Goal: Transaction & Acquisition: Obtain resource

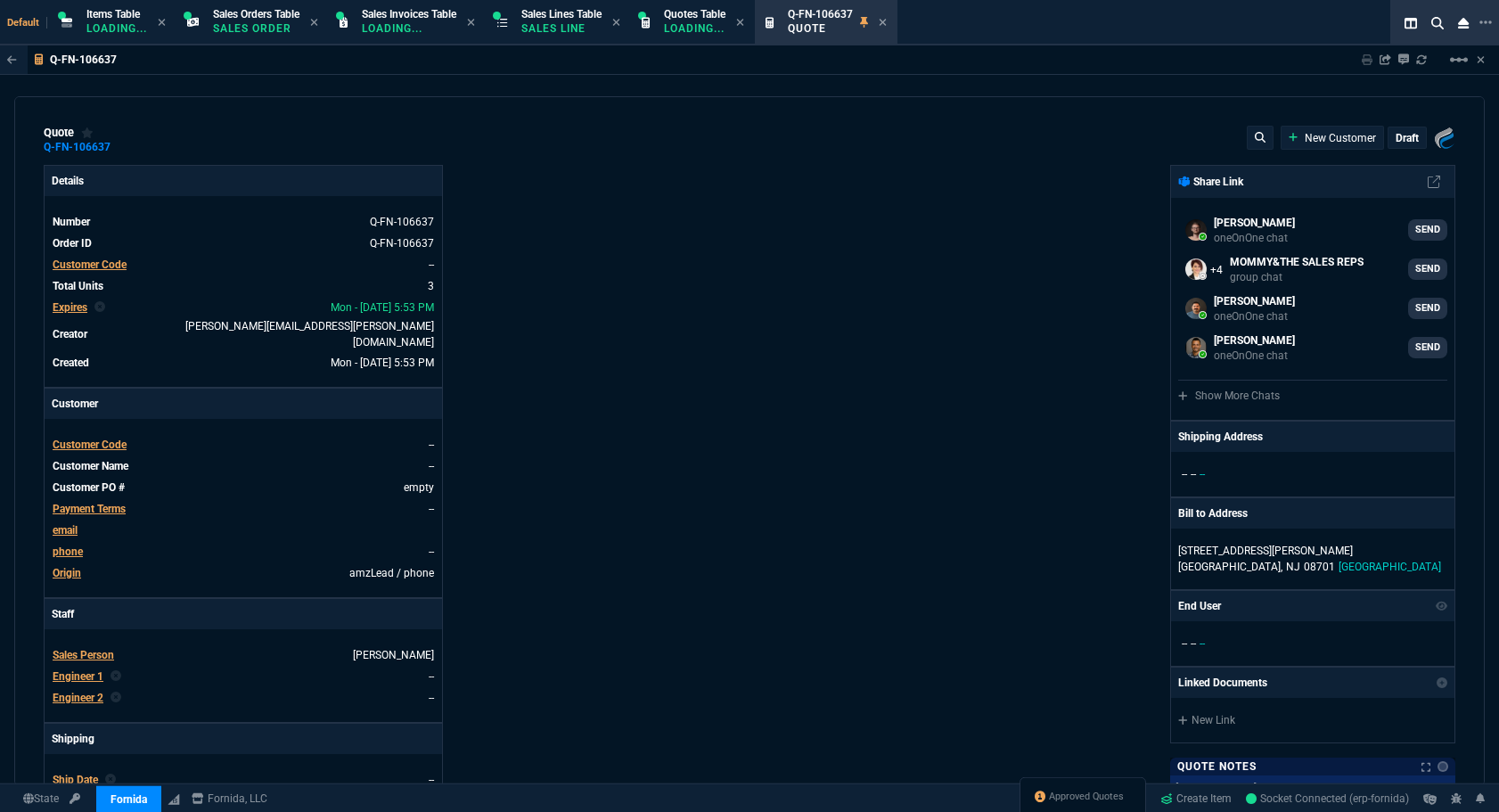
select select "12: [PERSON_NAME]"
click at [533, 279] on div "Details Number Q-FN-106637 Order ID Q-FN-106637 Customer Code -- Total Units 3 …" at bounding box center [396, 630] width 706 height 933
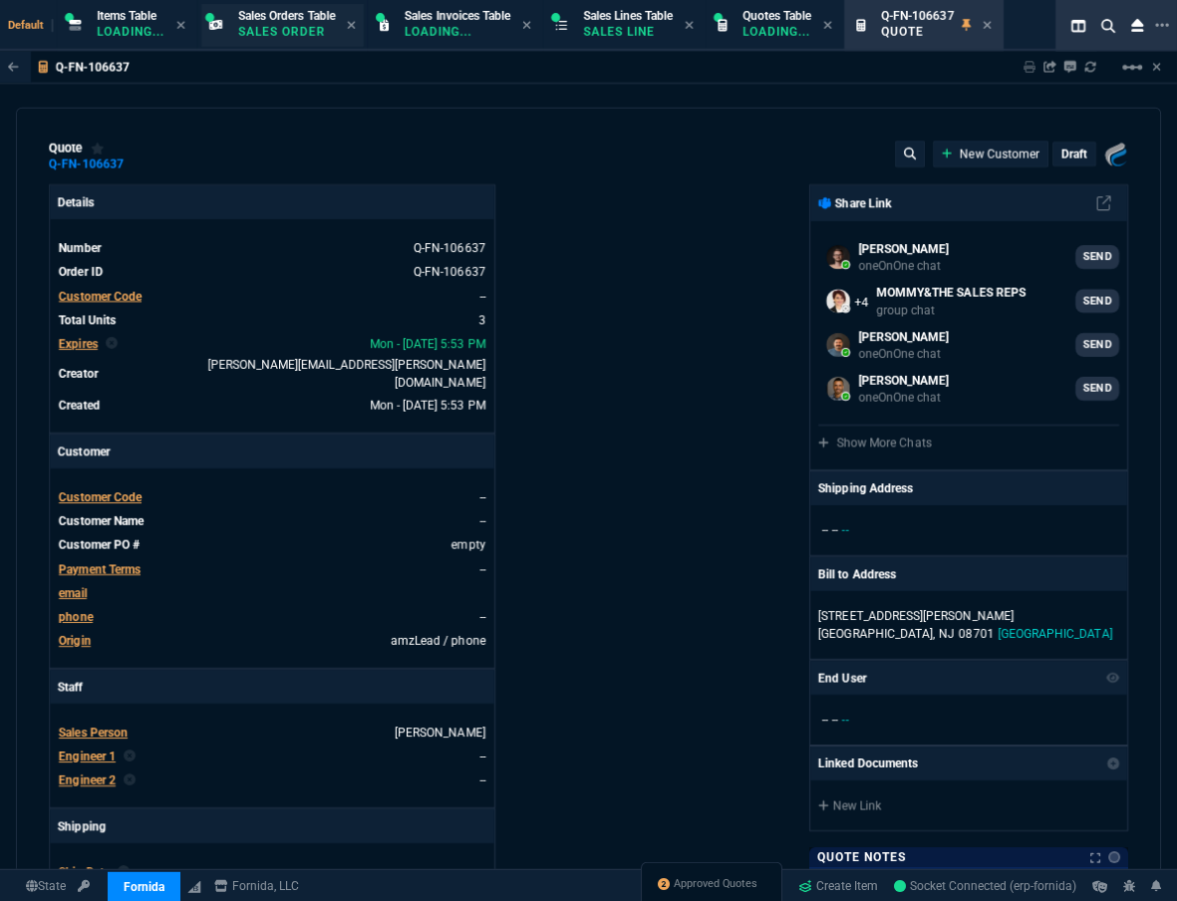
click at [259, 27] on p "Sales Order" at bounding box center [286, 32] width 97 height 16
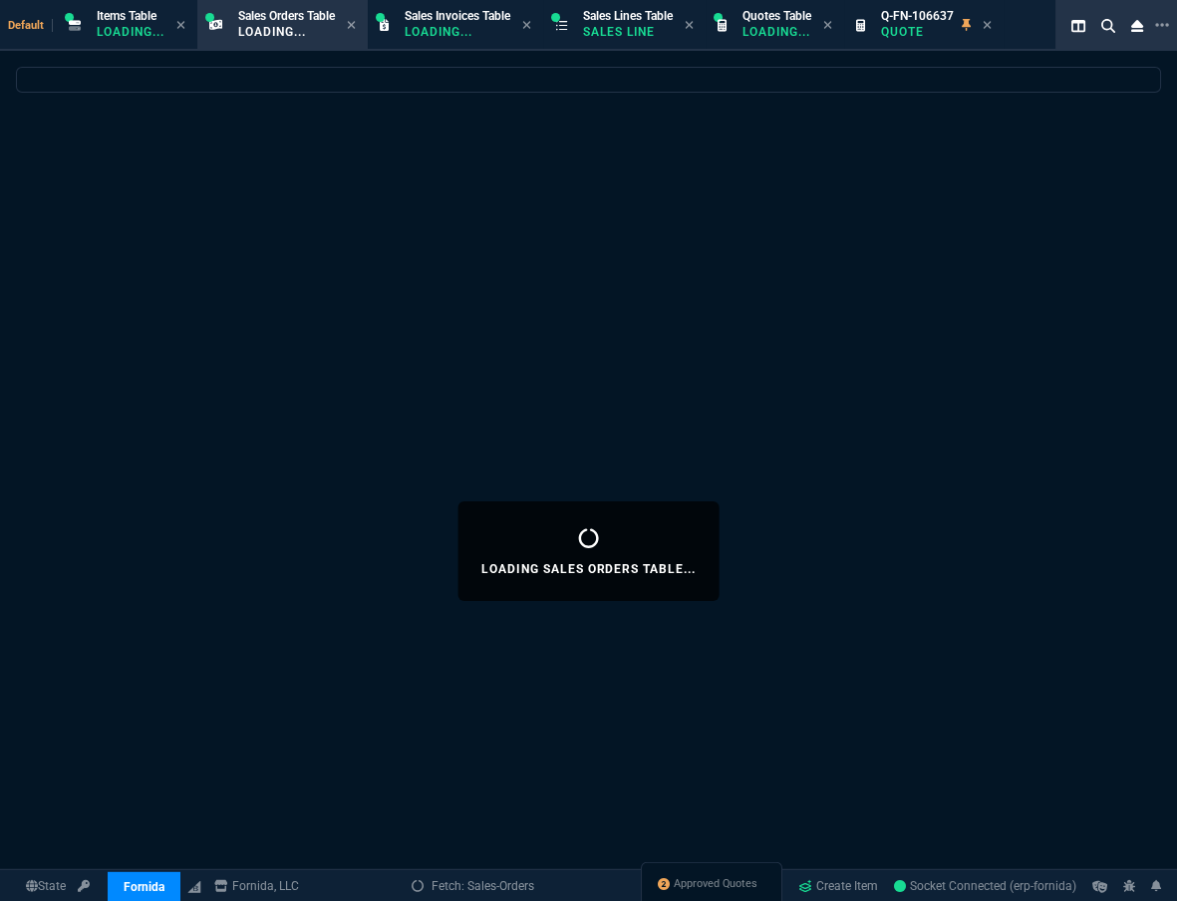
select select
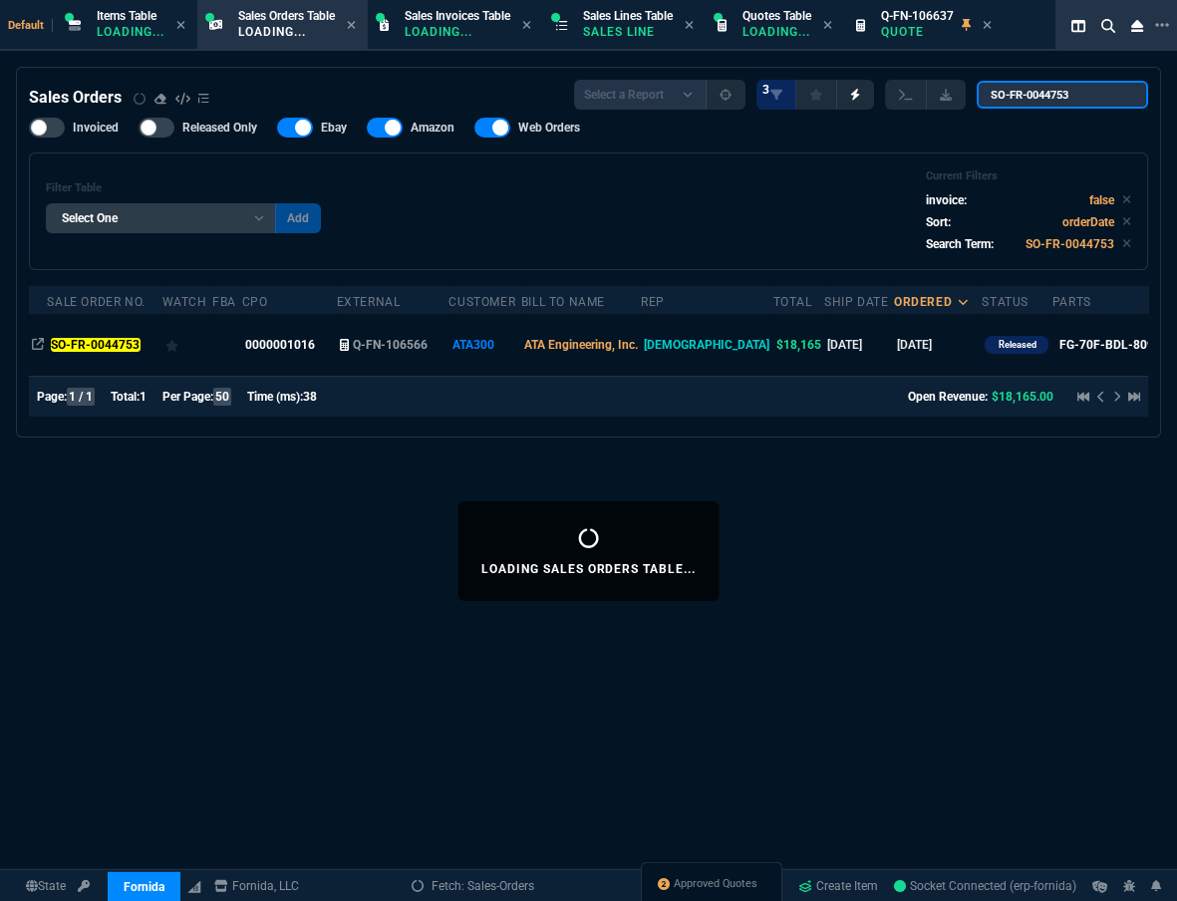
click at [1041, 107] on input "SO-FR-0044753" at bounding box center [1062, 95] width 171 height 28
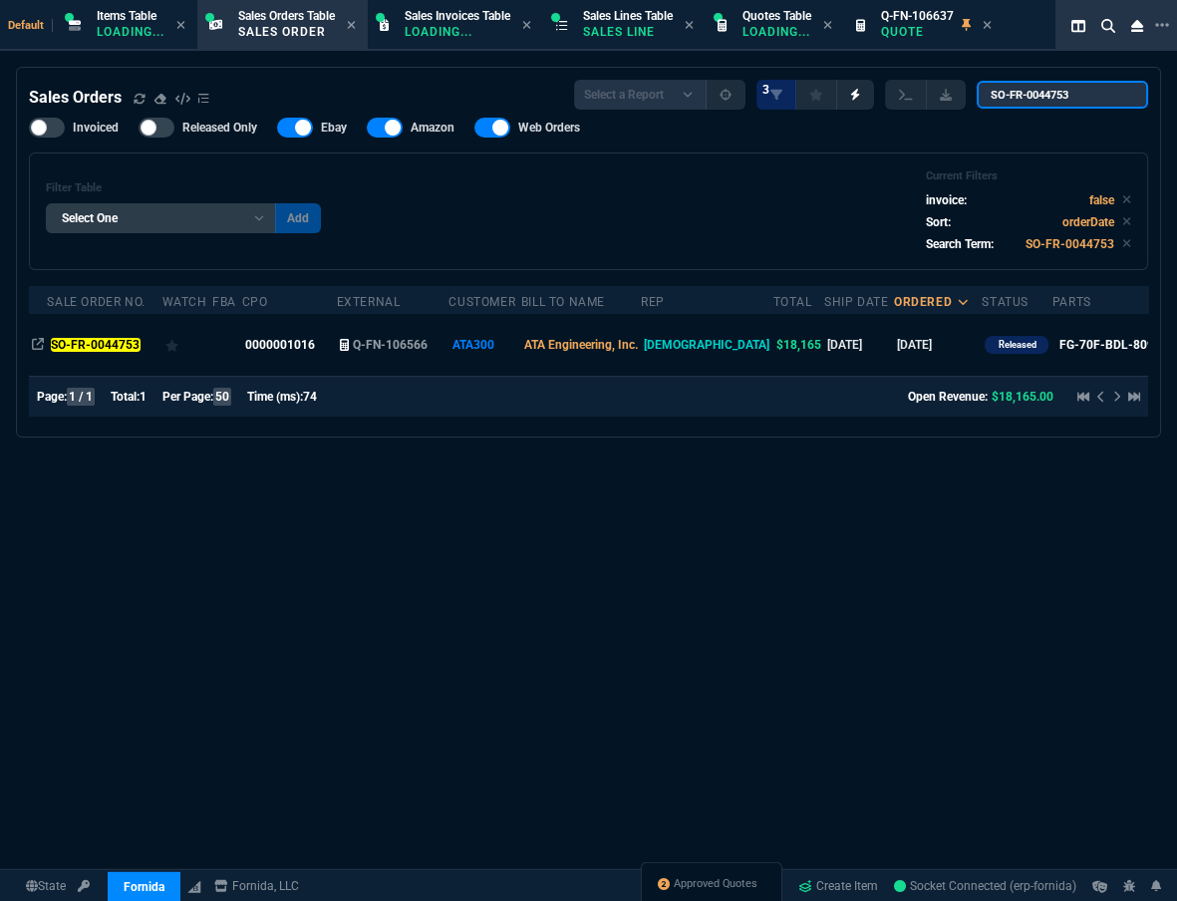
click at [1041, 107] on input "SO-FR-0044753" at bounding box center [1062, 95] width 171 height 28
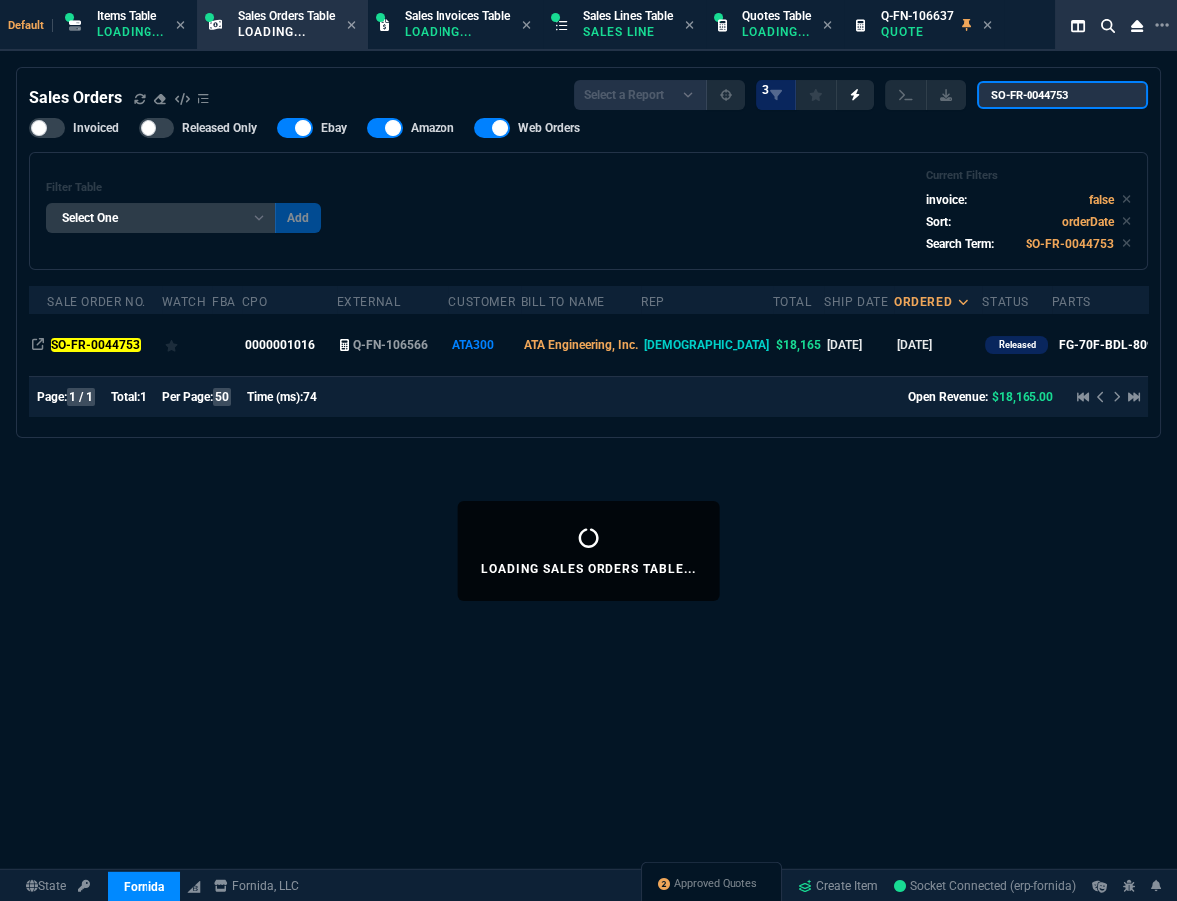
paste input "592"
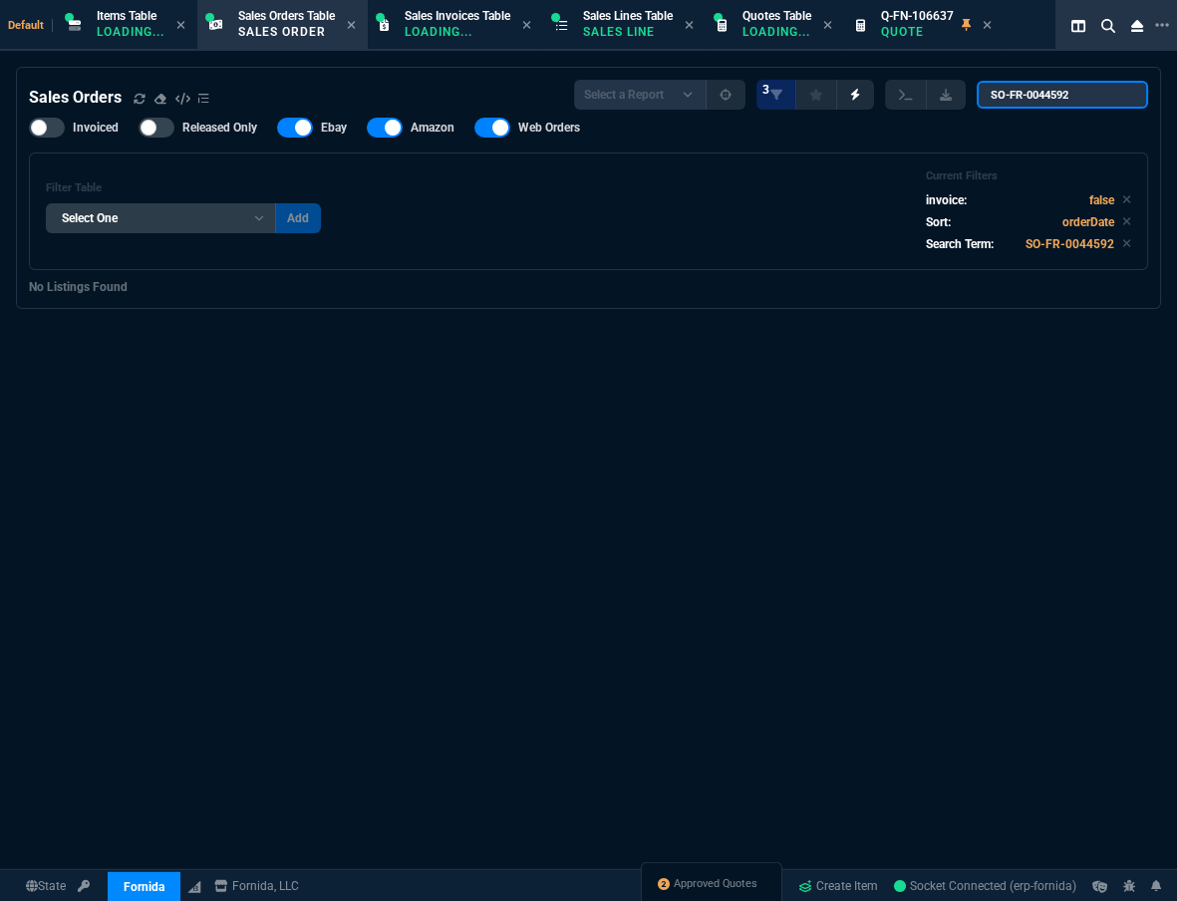
type input "SO-FR-0044592"
click at [54, 128] on div at bounding box center [47, 128] width 36 height 20
click at [29, 128] on input "Invoiced" at bounding box center [28, 128] width 1 height 1
checkbox input "true"
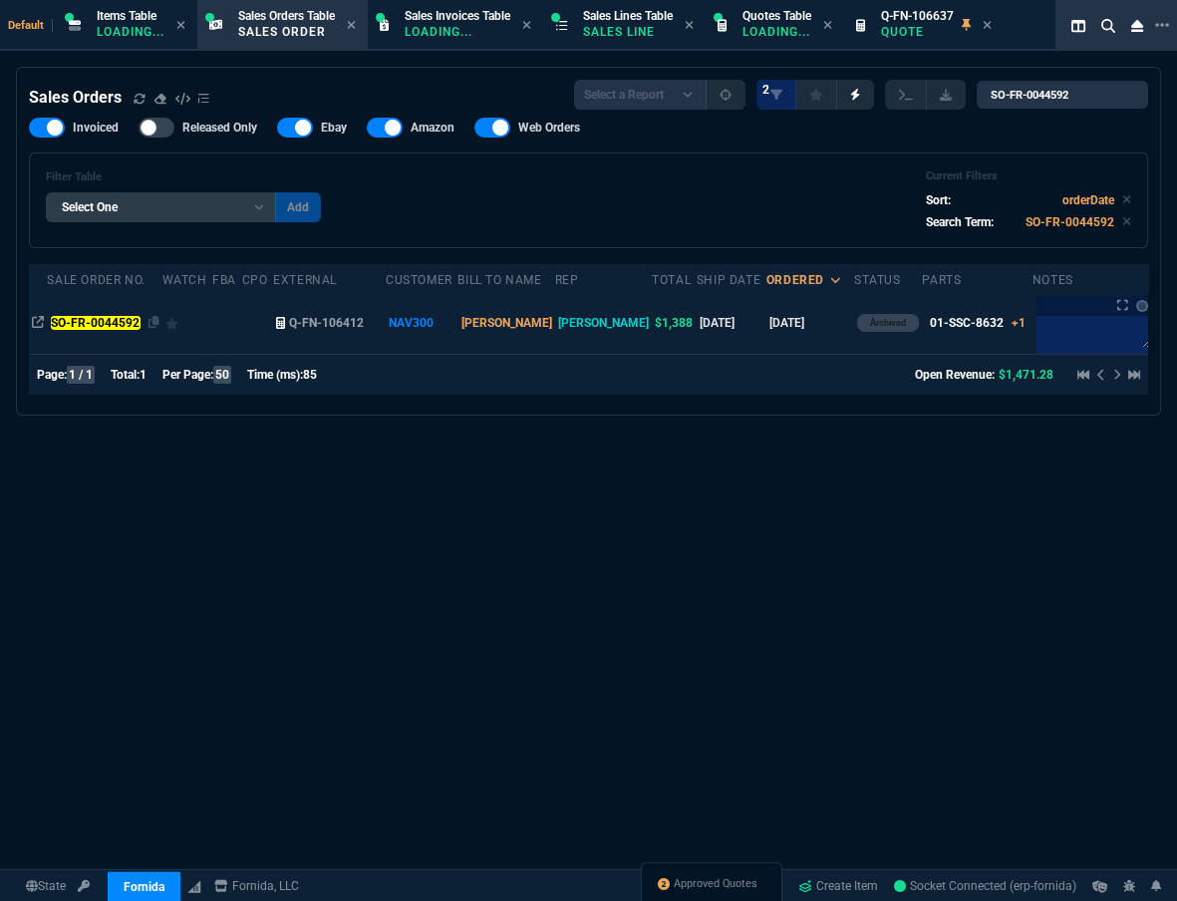
click at [106, 320] on mark "SO-FR-0044592" at bounding box center [96, 323] width 90 height 14
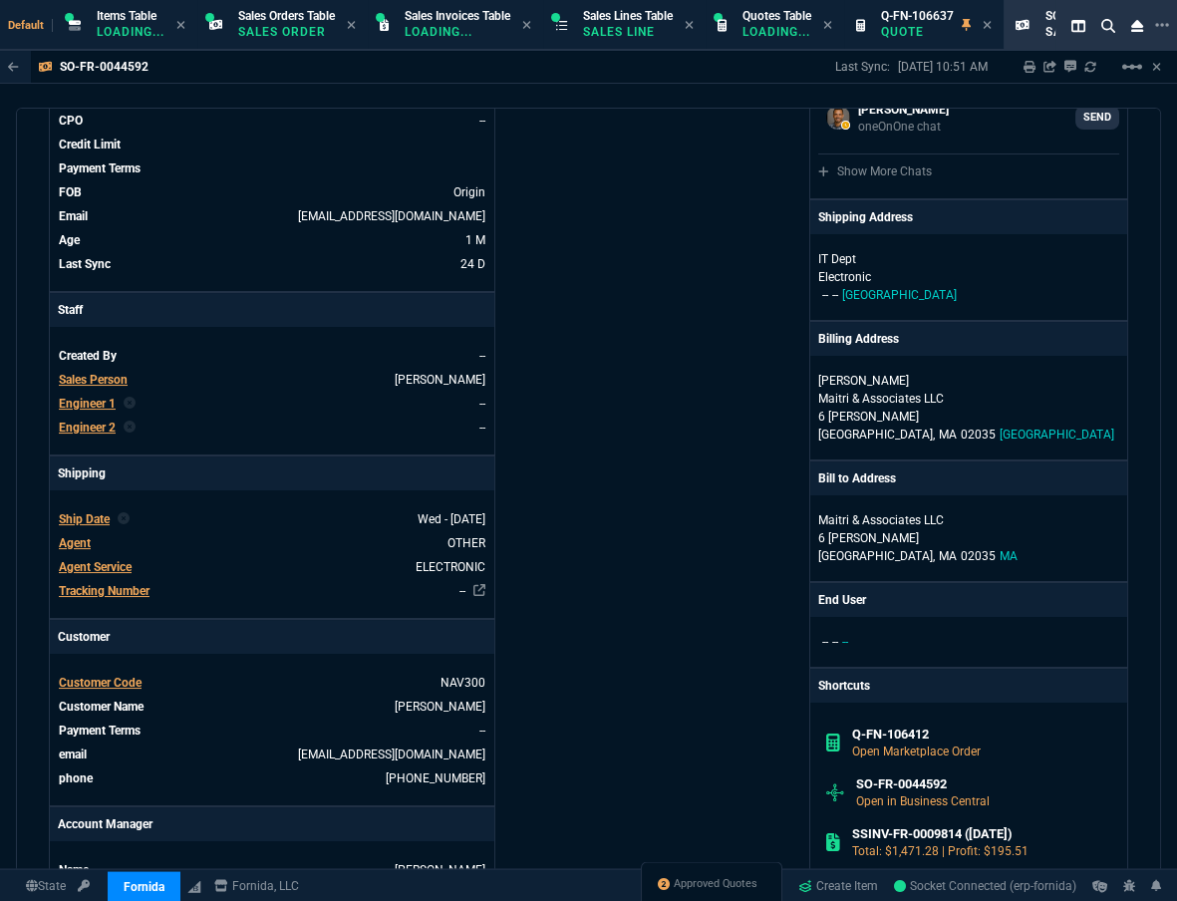
scroll to position [725, 0]
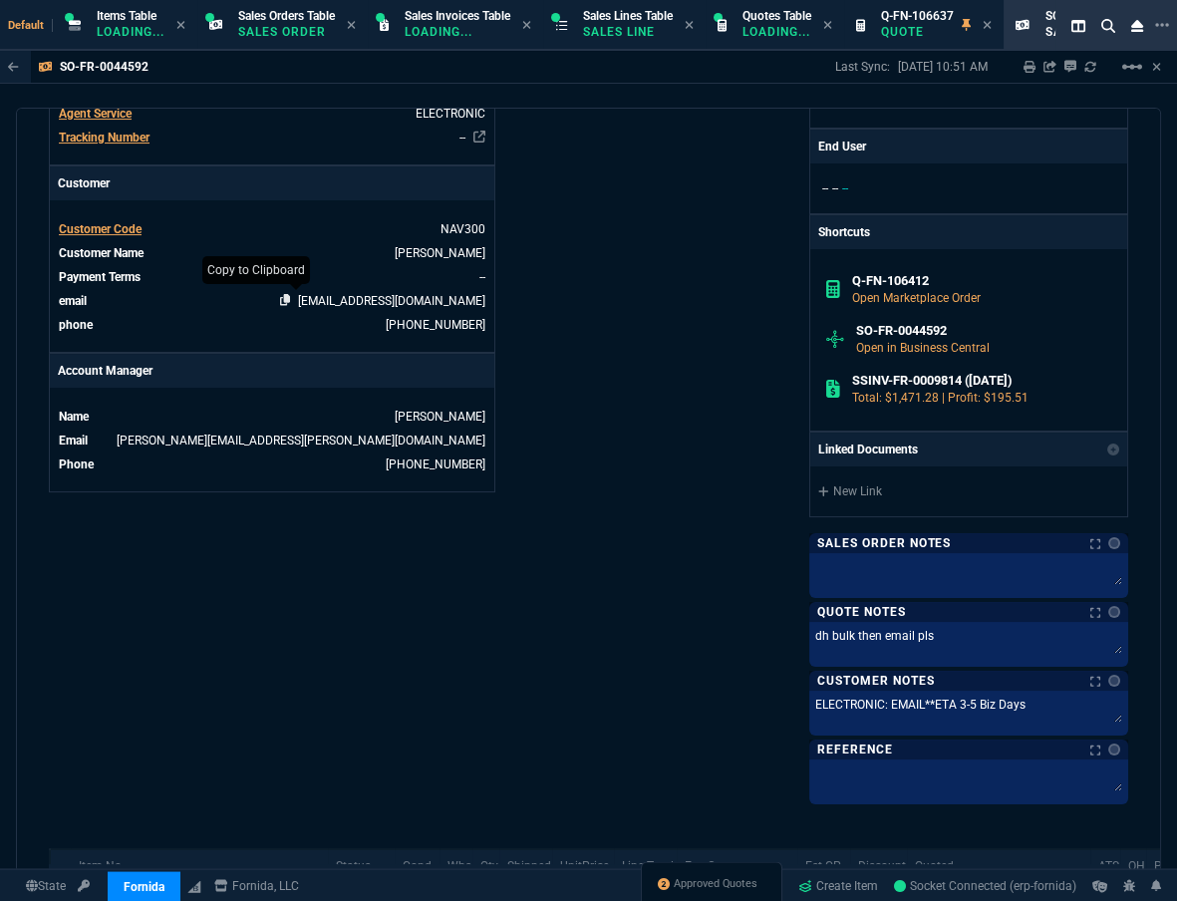
click at [291, 303] on icon at bounding box center [285, 300] width 11 height 12
click at [302, 617] on div "Info Number SO-FR-0044592 External ID Q-FN-106412 id 6325A3C6-4966-F011-8EED-00…" at bounding box center [319, 130] width 540 height 1341
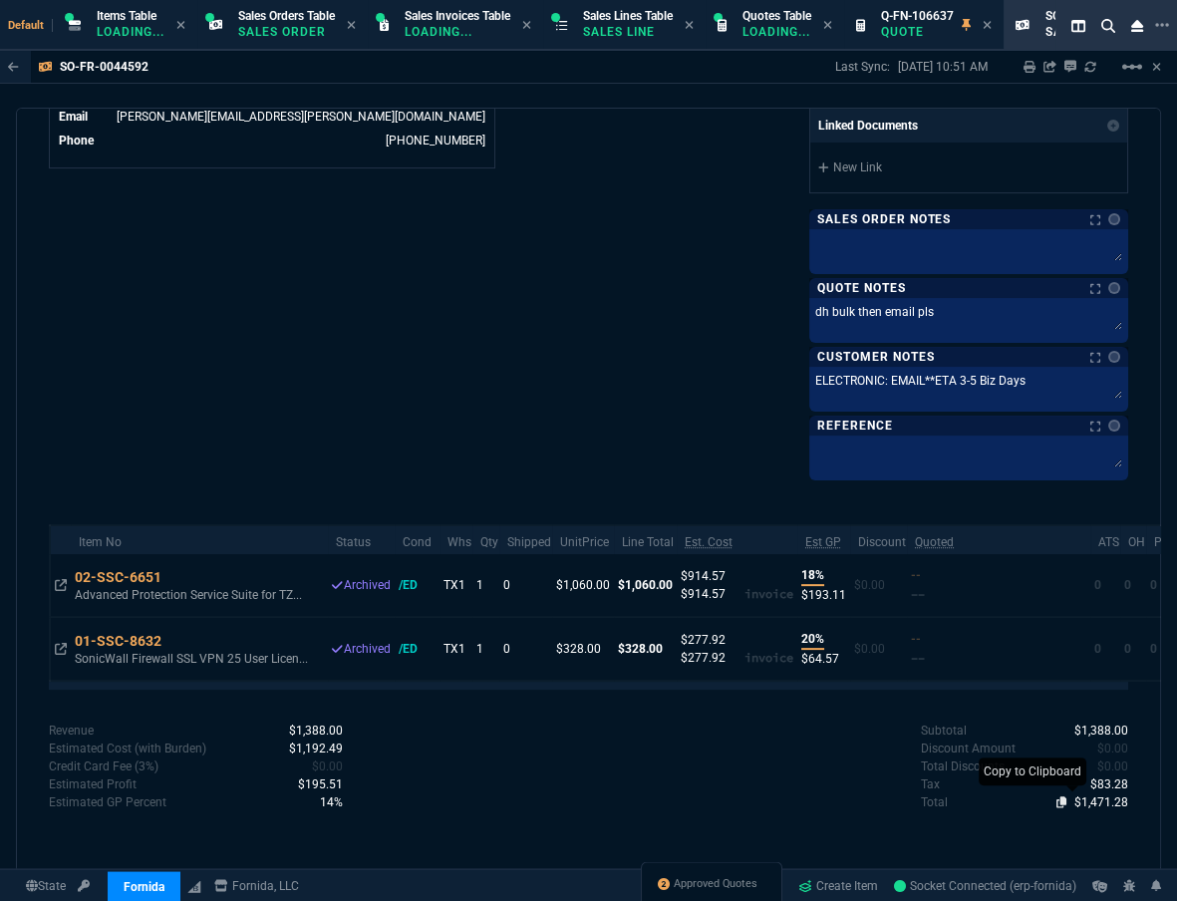
click at [1057, 797] on icon at bounding box center [1062, 802] width 11 height 12
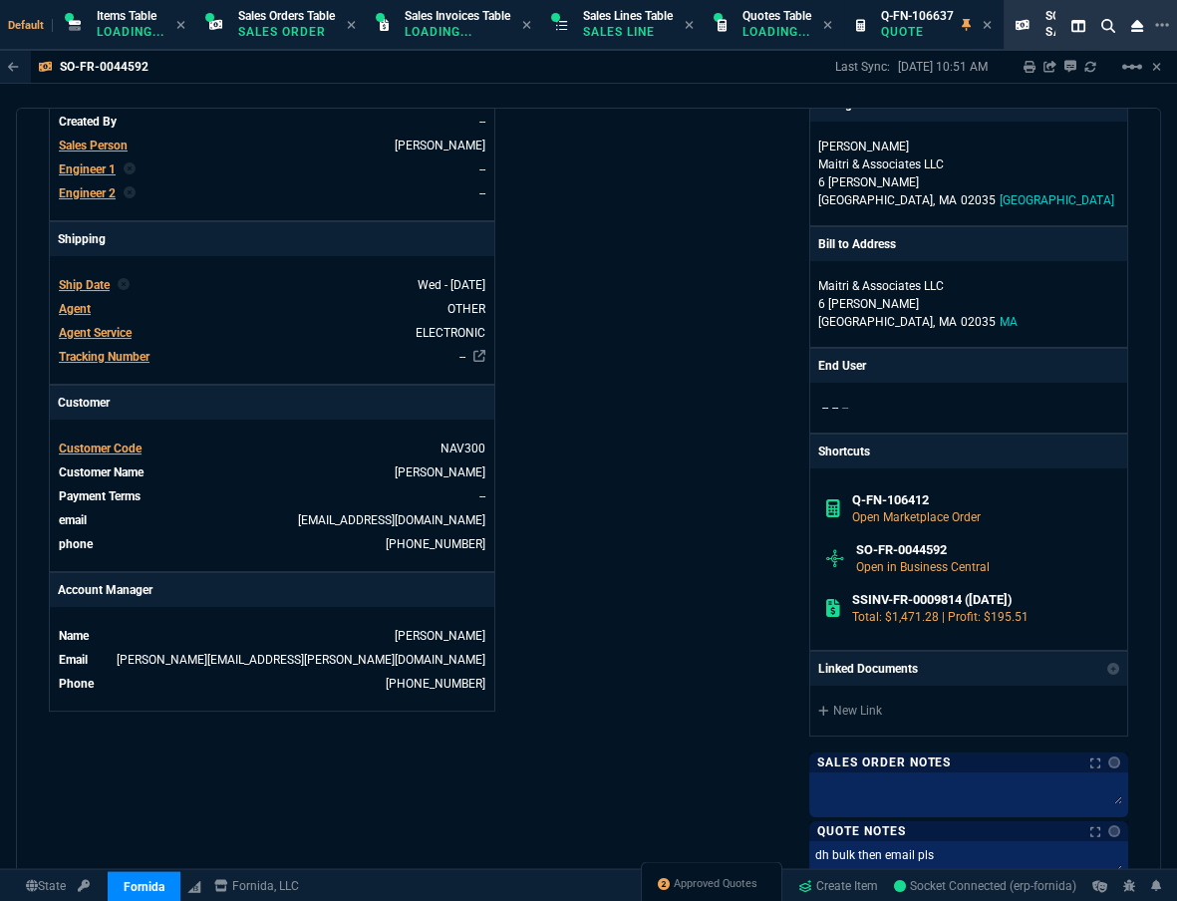
scroll to position [233, 0]
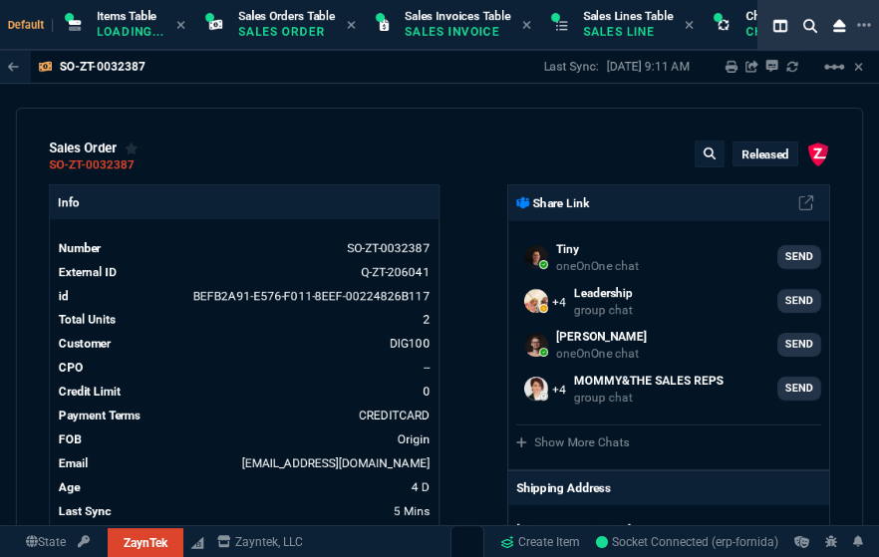
select select "12: [PERSON_NAME]"
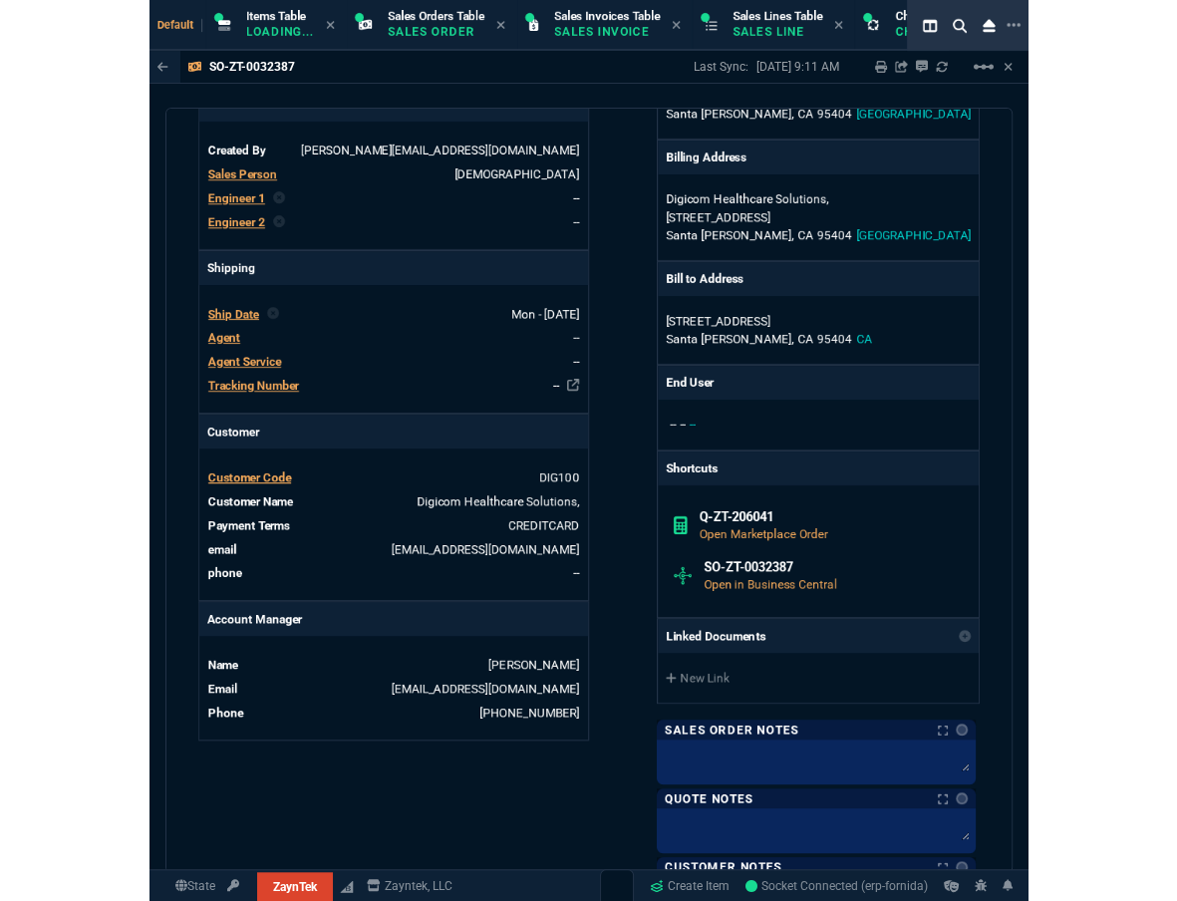
scroll to position [180, 0]
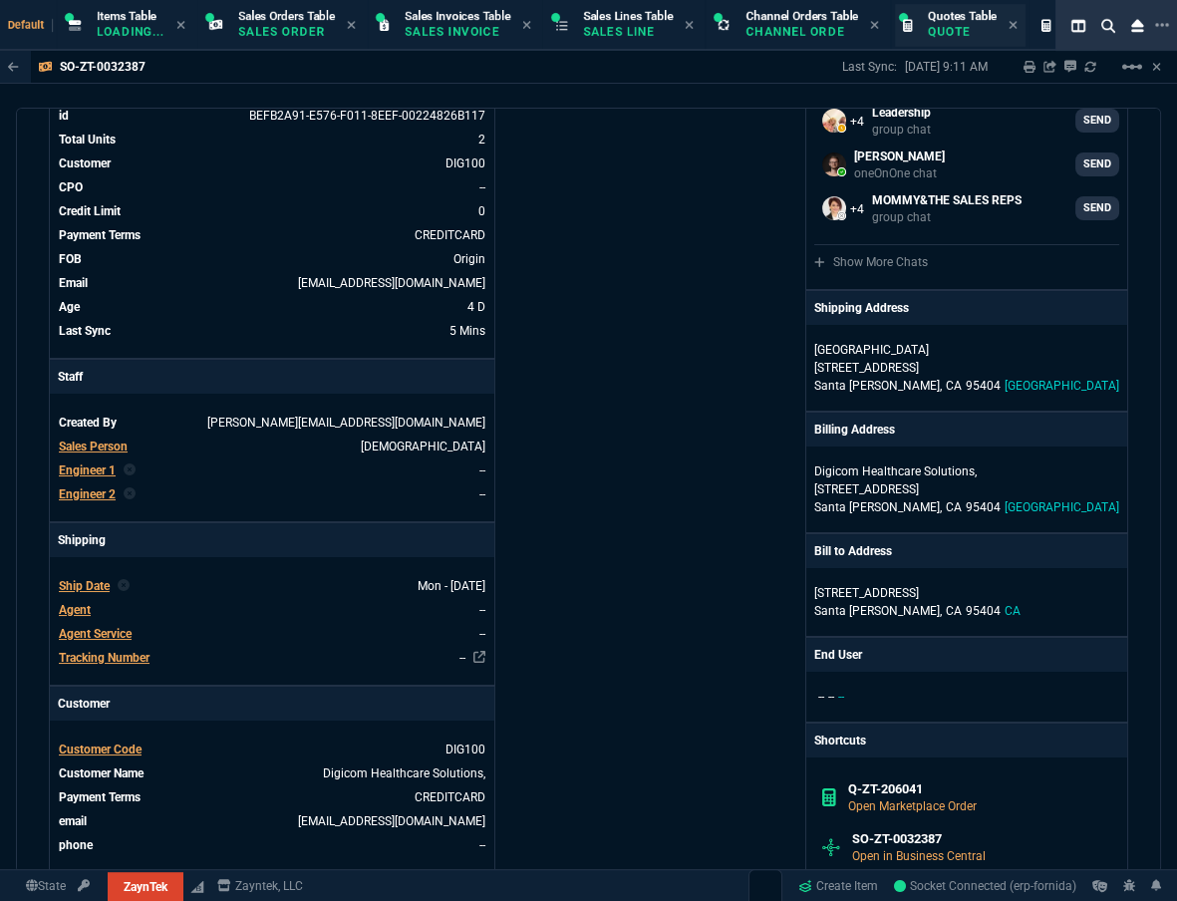
click at [878, 33] on p "Quote" at bounding box center [962, 32] width 69 height 16
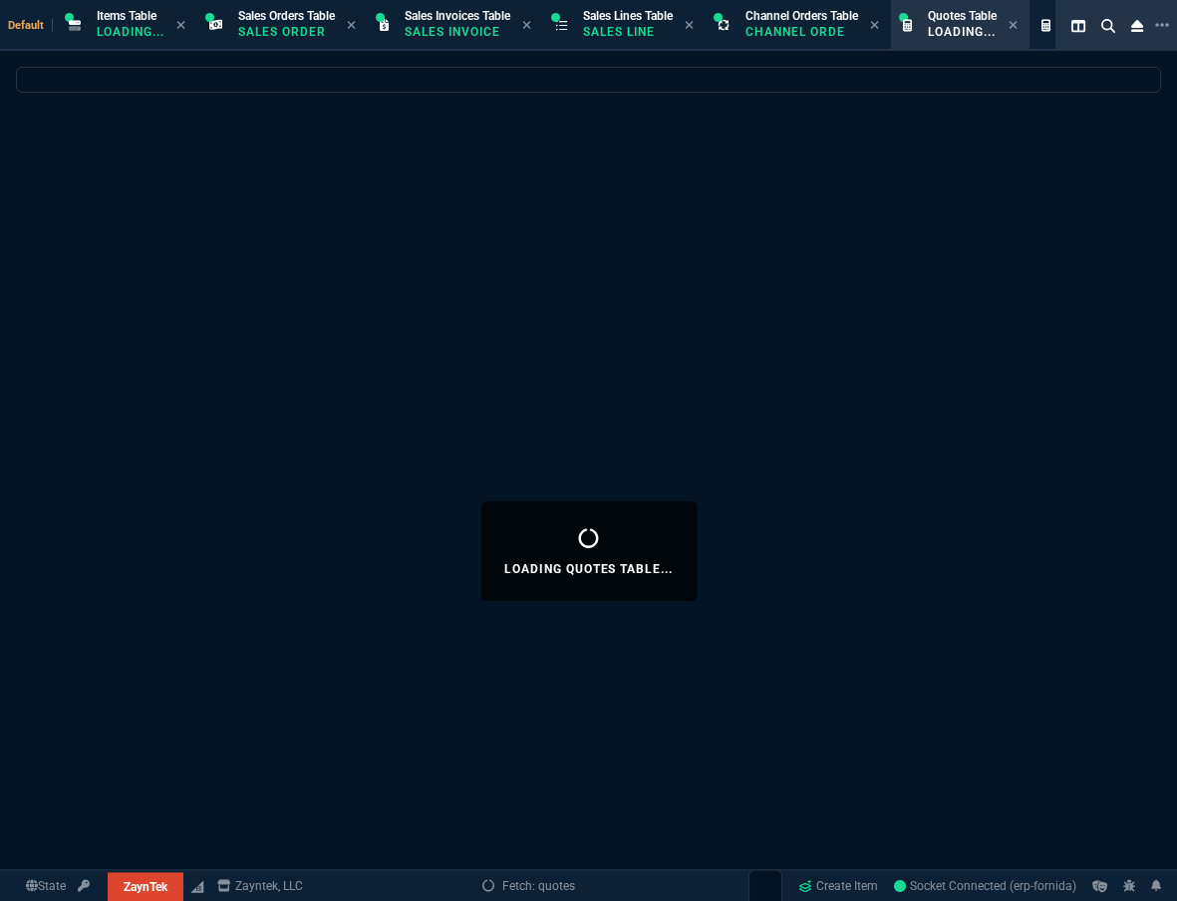
select select
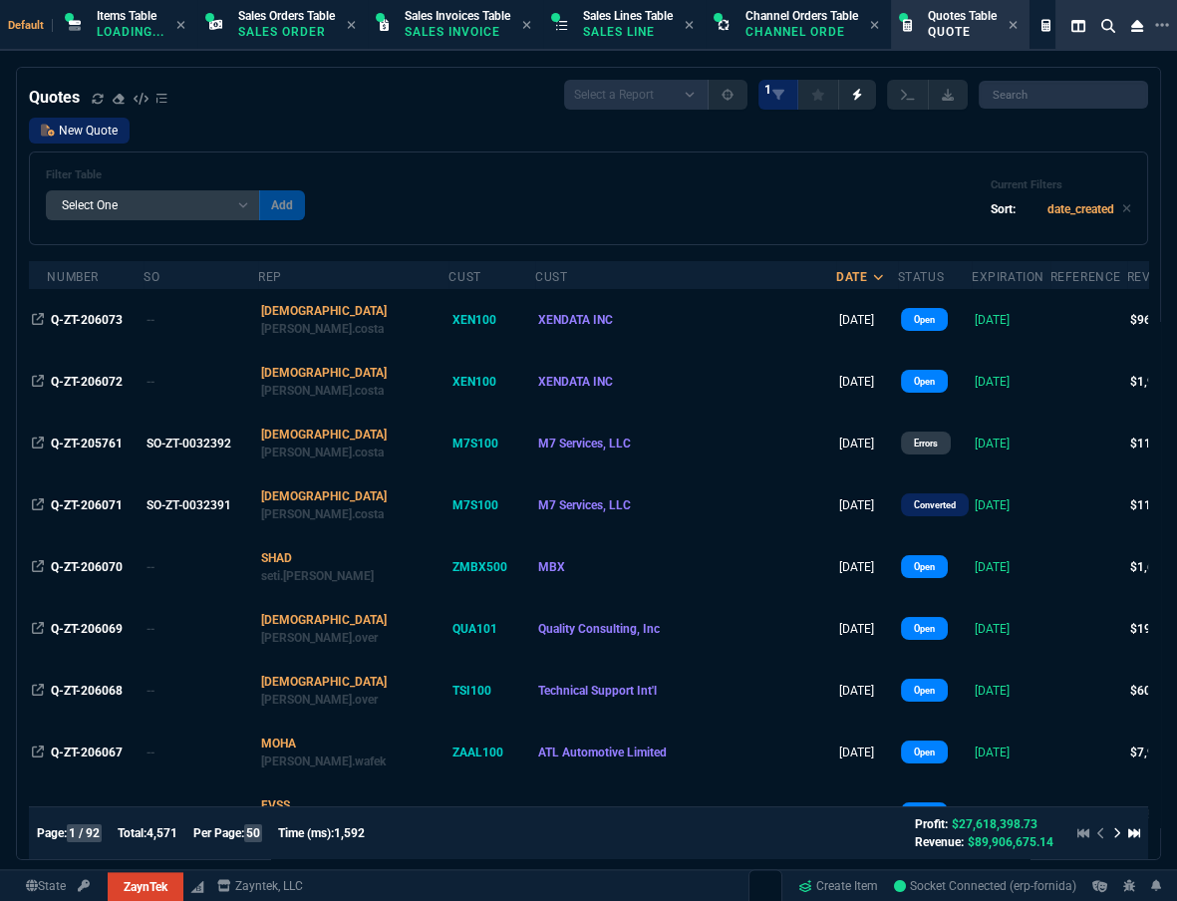
click at [97, 133] on link "New Quote" at bounding box center [79, 131] width 101 height 26
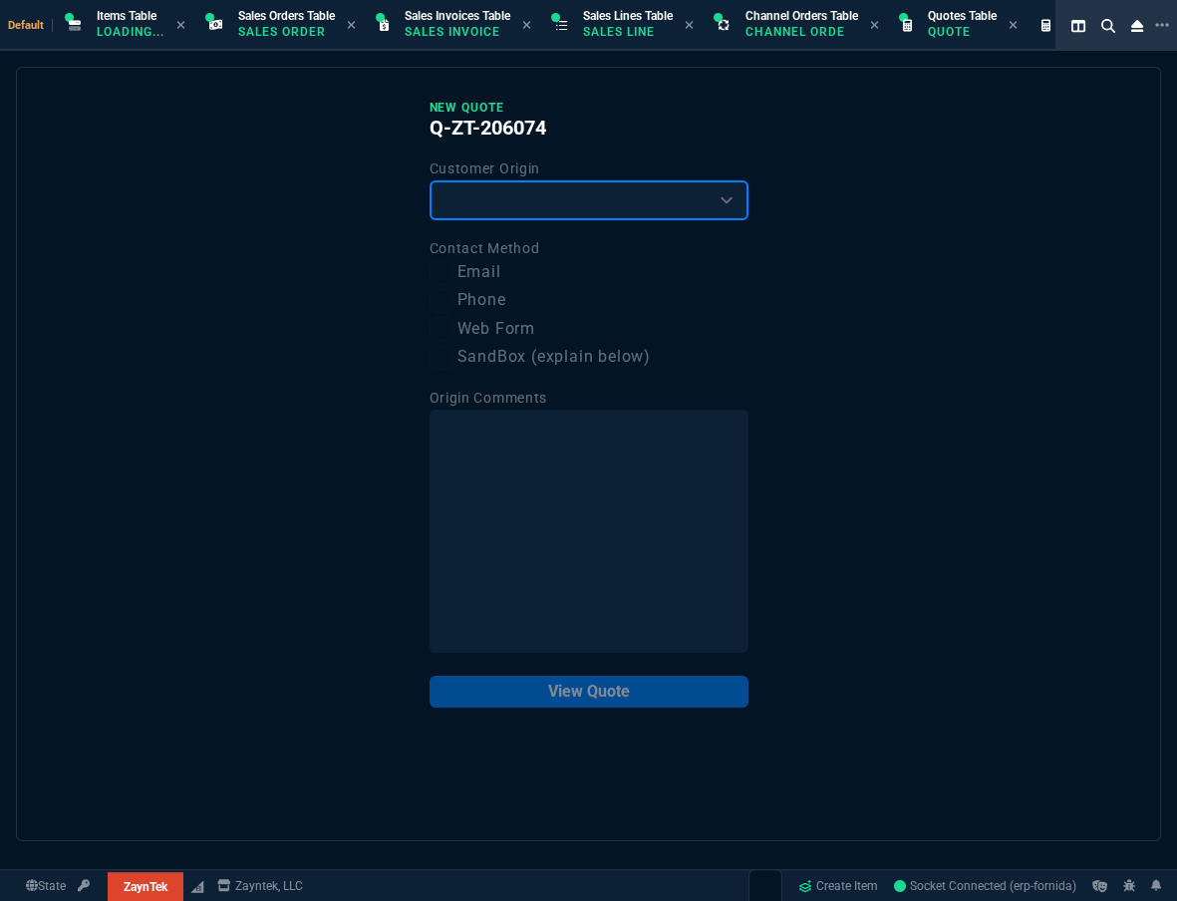
click at [625, 194] on select "Existing Customer Amazon Lead (first order) Website Lead (first order) Called (…" at bounding box center [589, 200] width 319 height 40
select select "existing"
click at [430, 180] on select "Existing Customer Amazon Lead (first order) Website Lead (first order) Called (…" at bounding box center [589, 200] width 319 height 40
click at [486, 279] on label "Email" at bounding box center [589, 272] width 319 height 25
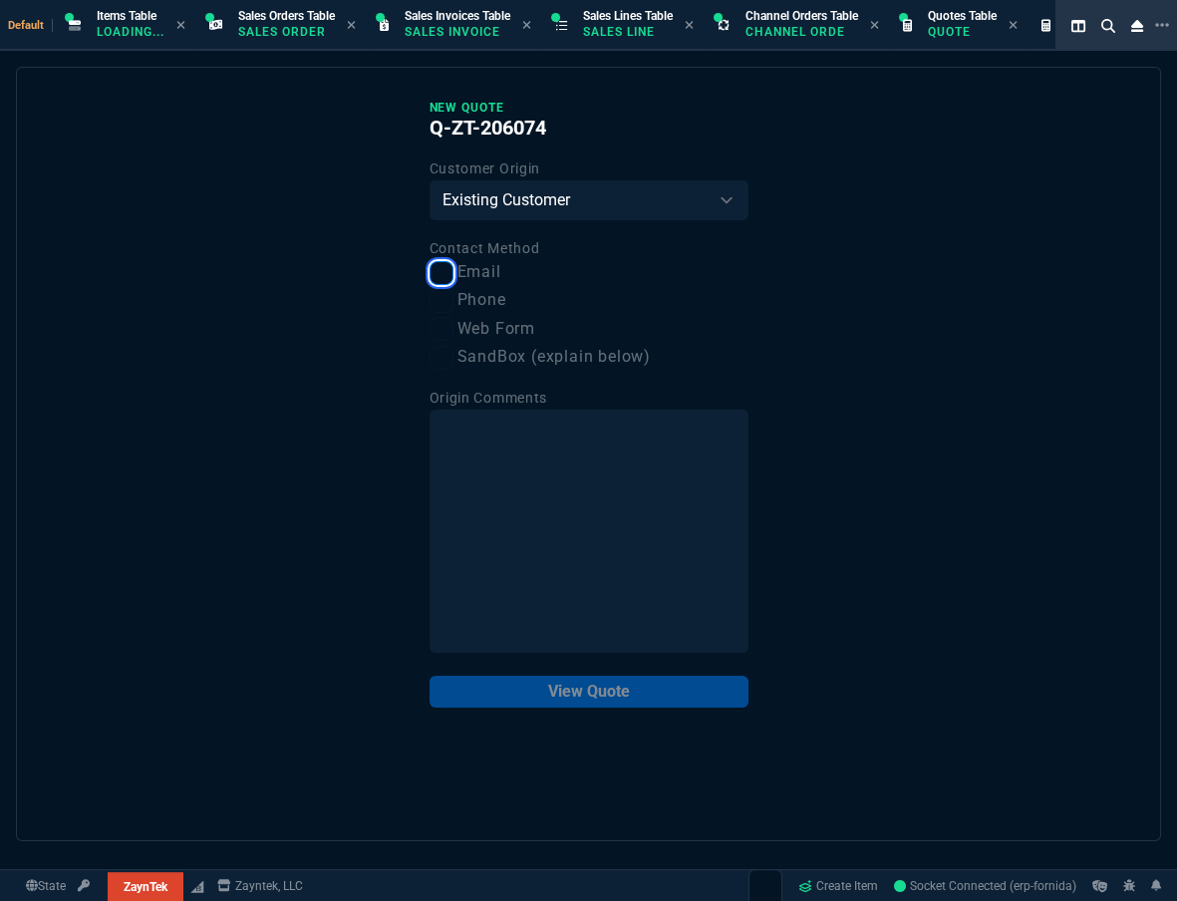
click at [454, 279] on input "Email" at bounding box center [442, 273] width 24 height 24
checkbox input "true"
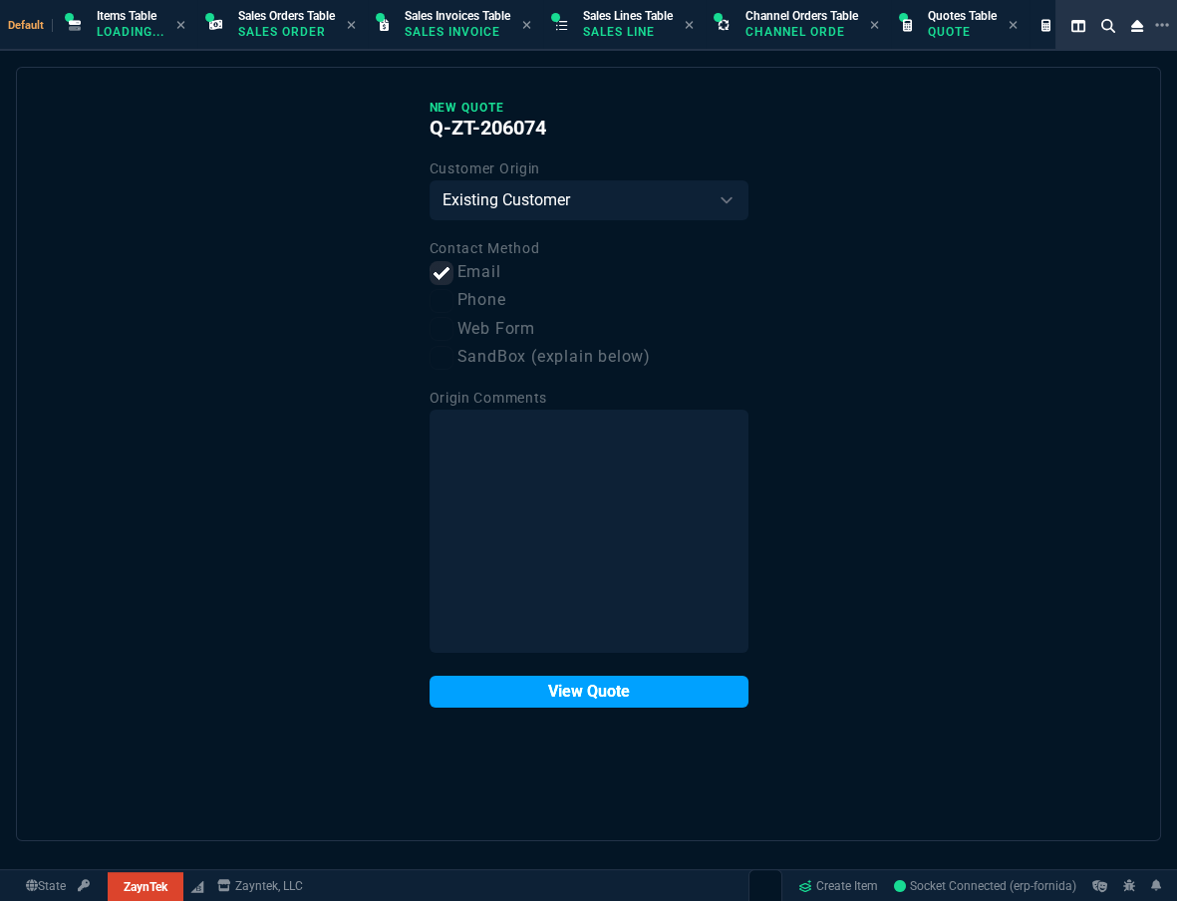
click at [562, 556] on button "View Quote" at bounding box center [589, 692] width 319 height 32
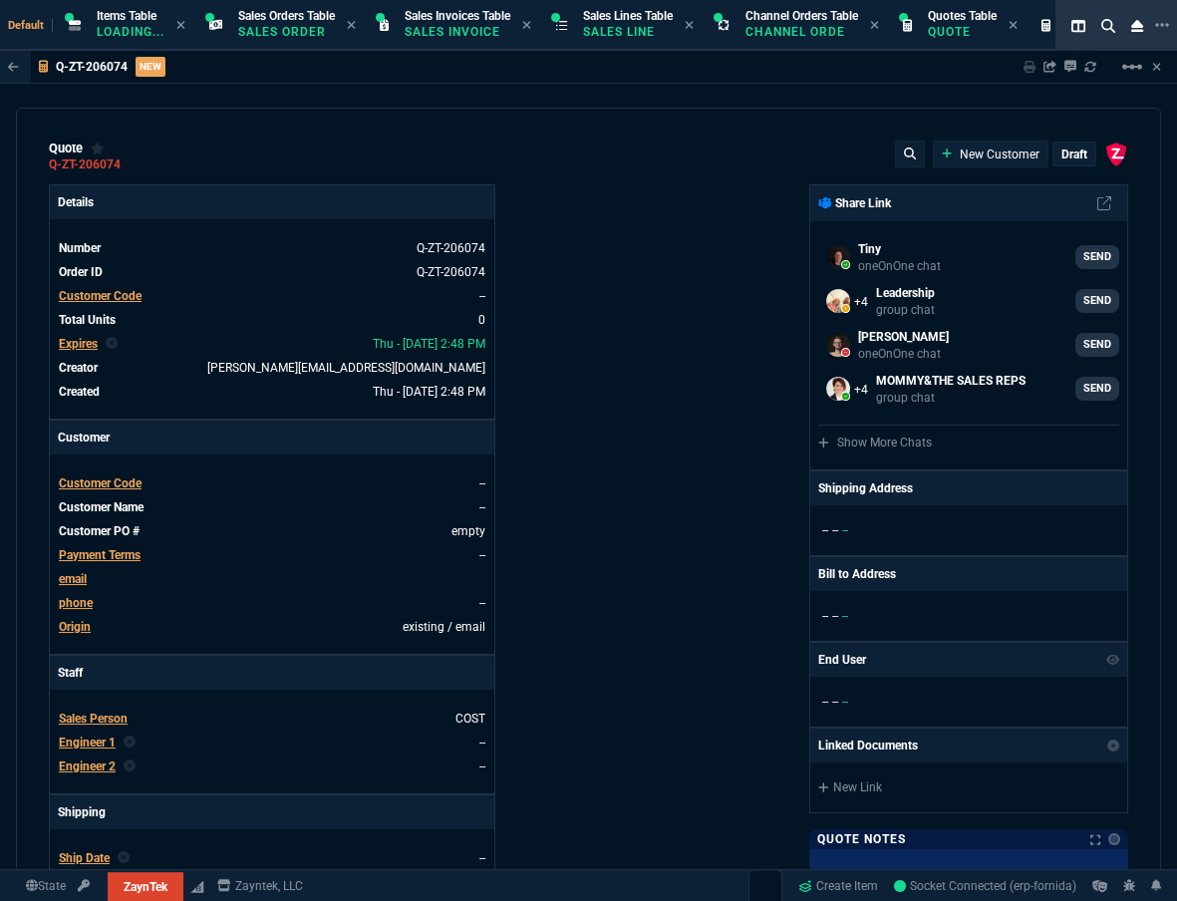
click at [83, 287] on div "Customer Code" at bounding box center [100, 296] width 83 height 18
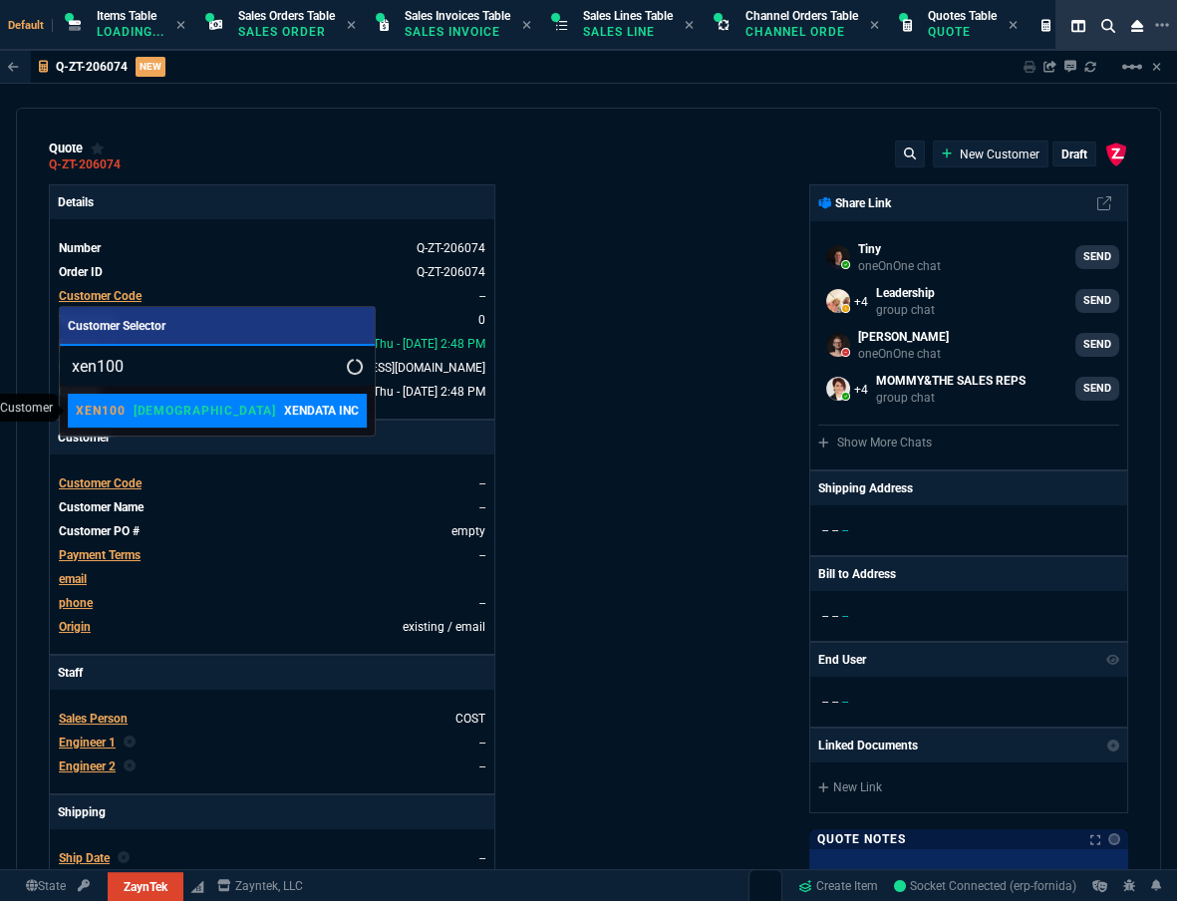
type input "xen100"
click at [165, 414] on div "XEN100 VAHI XENDATA INC" at bounding box center [217, 411] width 283 height 18
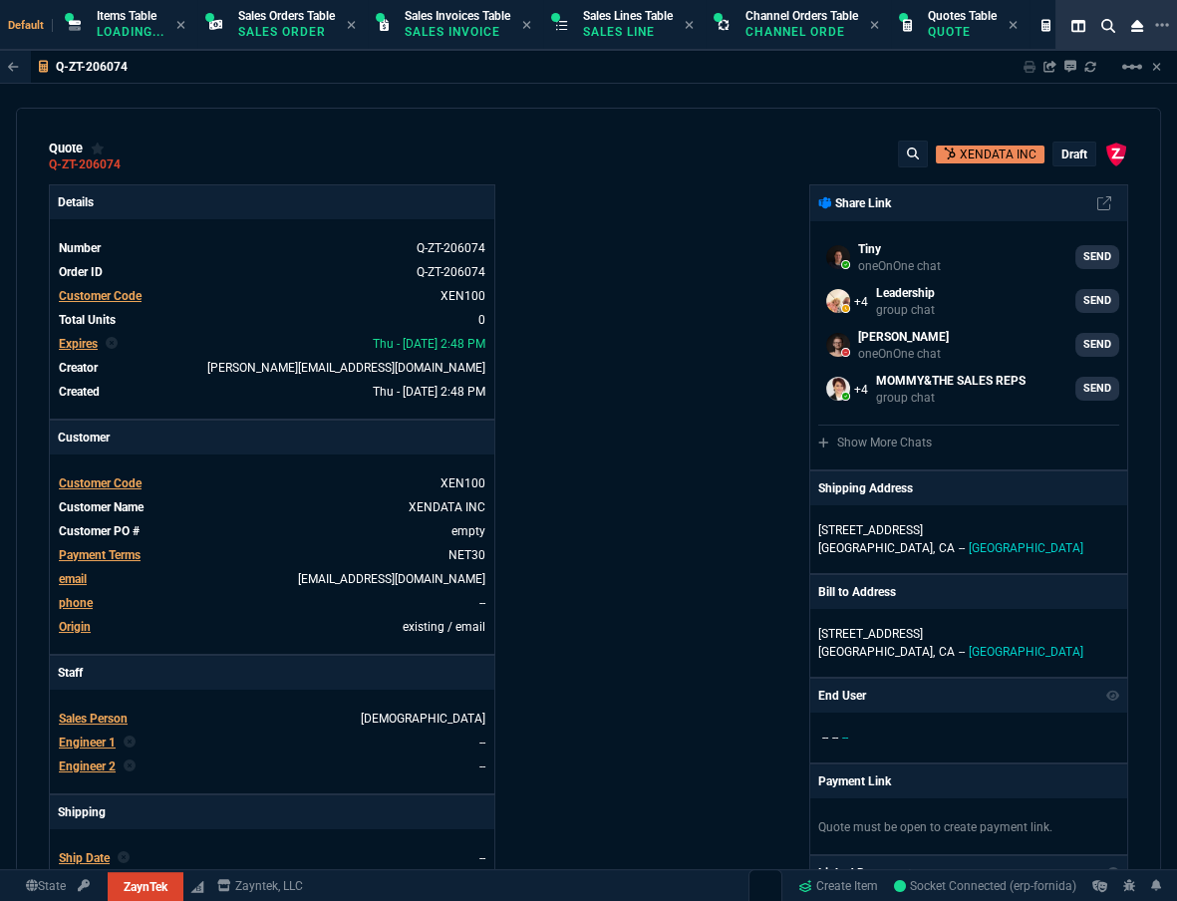
scroll to position [453, 0]
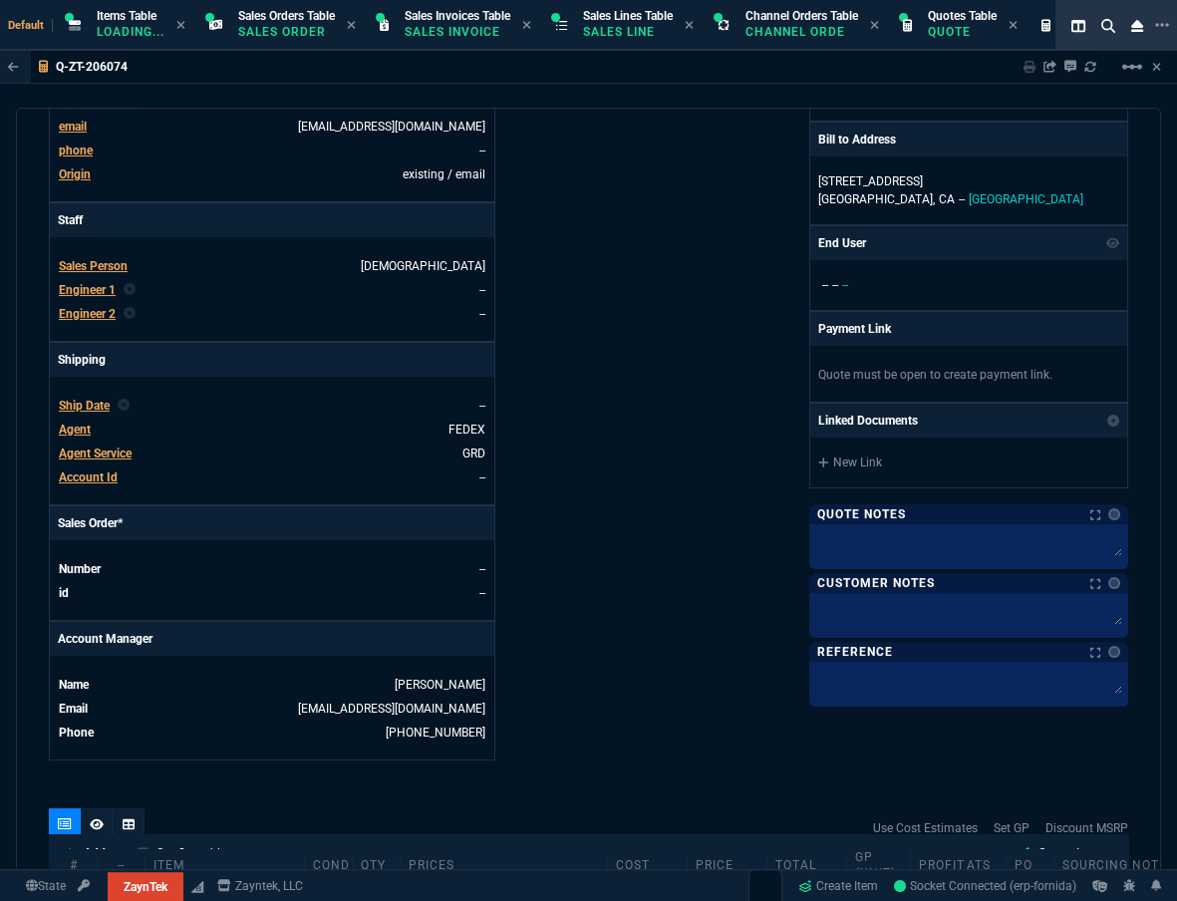
click at [274, 339] on nx-fornida-erp-specs "Sales Person VAHI Engineer 1 -- Engineer 2 --" at bounding box center [272, 289] width 445 height 104
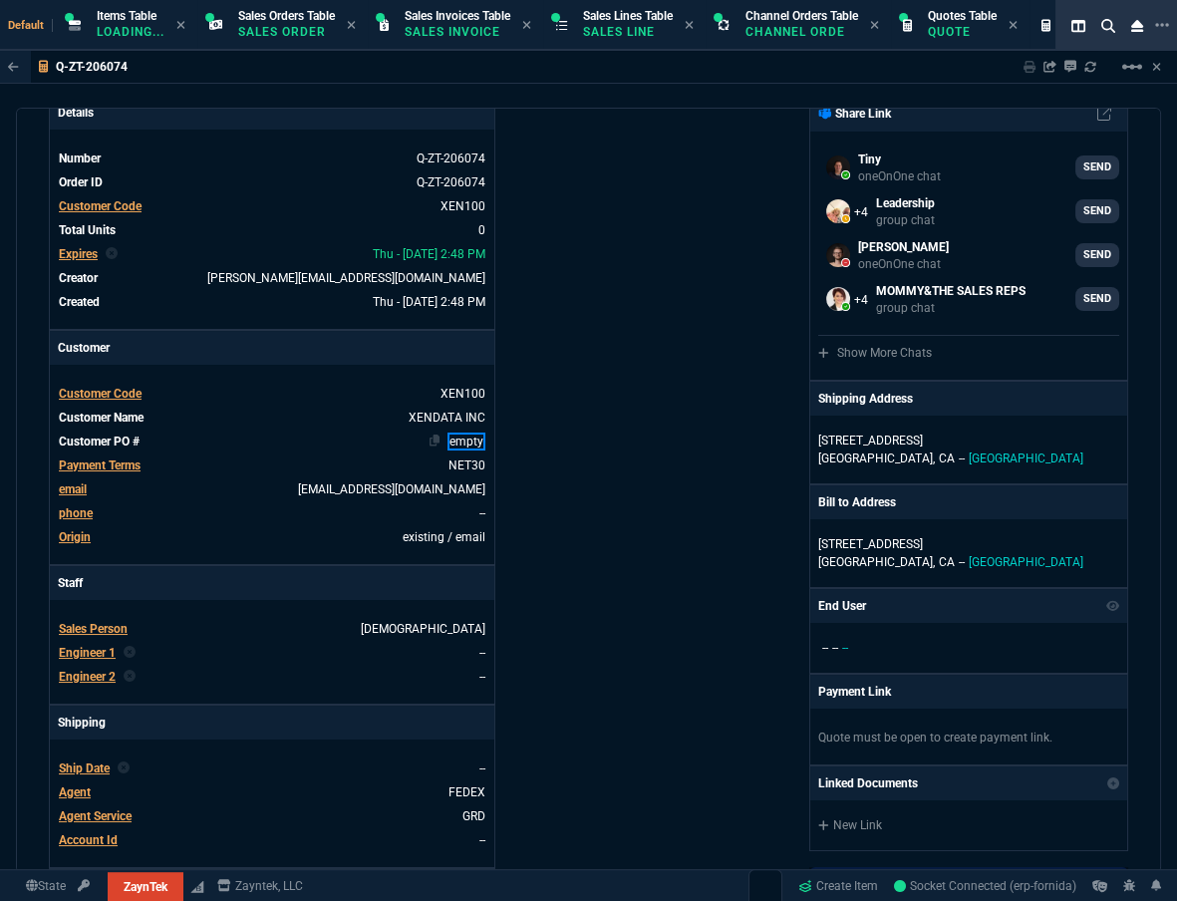
click at [461, 440] on link "empty" at bounding box center [467, 442] width 38 height 18
drag, startPoint x: 448, startPoint y: 440, endPoint x: 498, endPoint y: 445, distance: 51.1
click at [498, 445] on div "Details Number Q-ZT-206074 Order ID Q-ZT-206074 Customer Code XEN100 Total Unit…" at bounding box center [319, 609] width 540 height 1029
paste link
click at [558, 389] on div "Details Number Q-ZT-206074 Order ID Q-ZT-206074 Customer Code XEN100 Total Unit…" at bounding box center [319, 609] width 540 height 1029
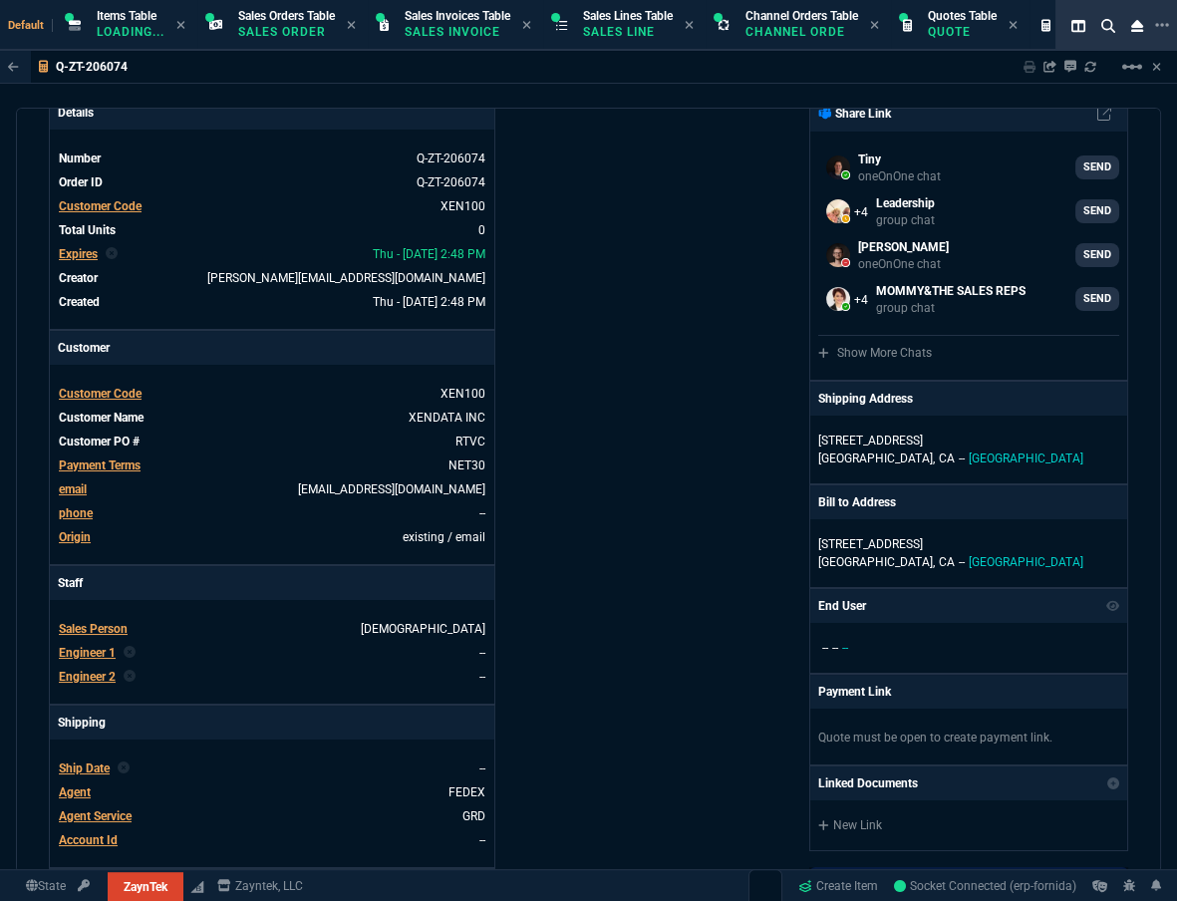
scroll to position [724, 0]
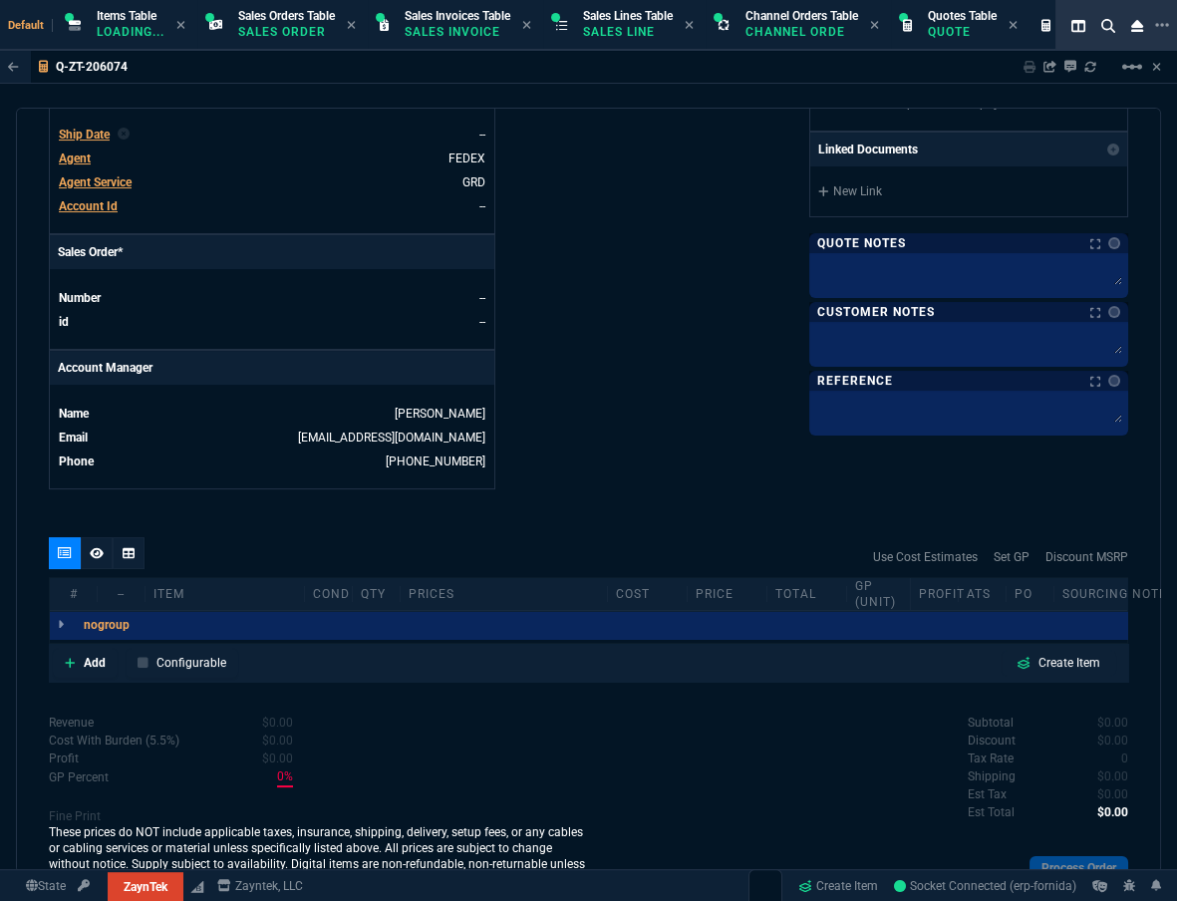
click at [86, 163] on span "Agent" at bounding box center [75, 159] width 32 height 14
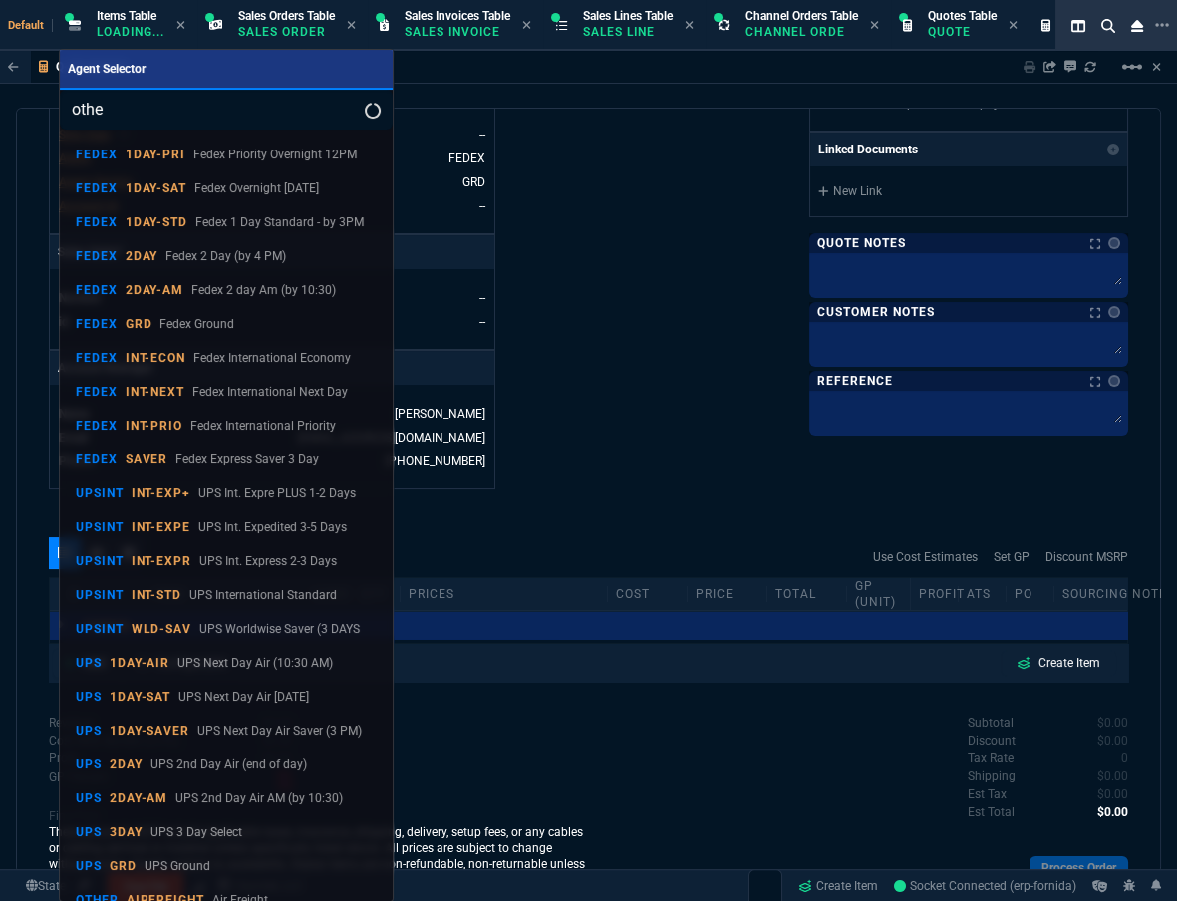
type input "other"
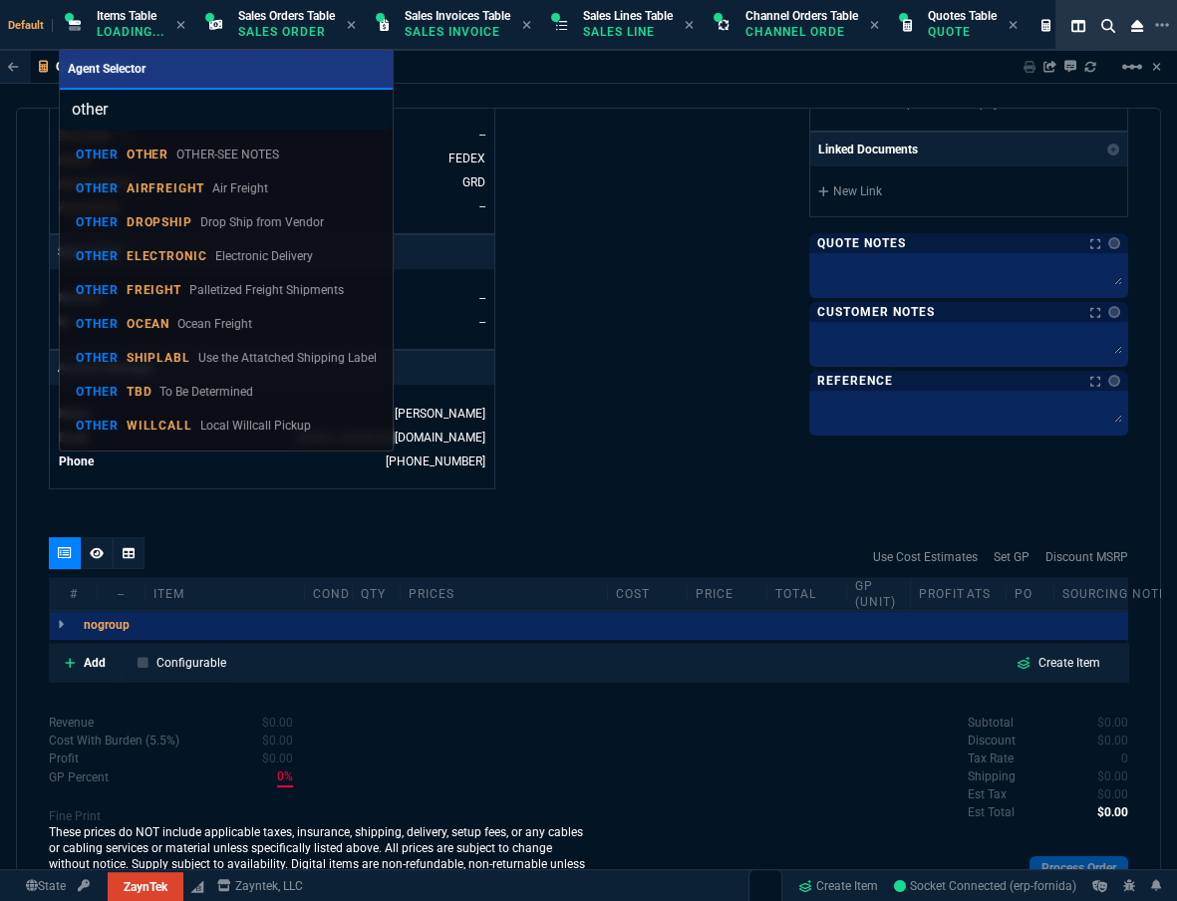
drag, startPoint x: 187, startPoint y: 245, endPoint x: 219, endPoint y: 259, distance: 34.8
click at [187, 246] on link "OTHER ELECTRONIC Electronic Delivery" at bounding box center [227, 256] width 318 height 34
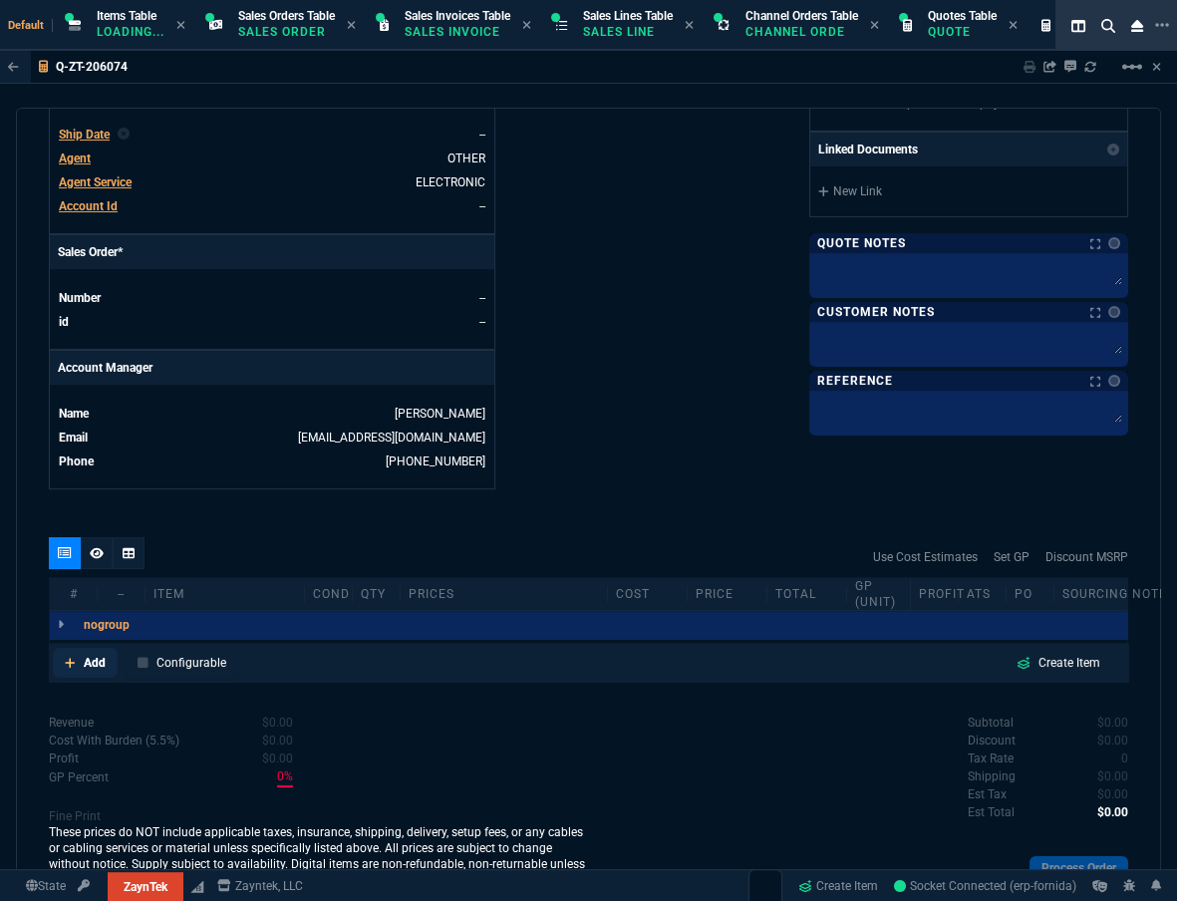
click at [79, 556] on link "Add" at bounding box center [85, 663] width 65 height 30
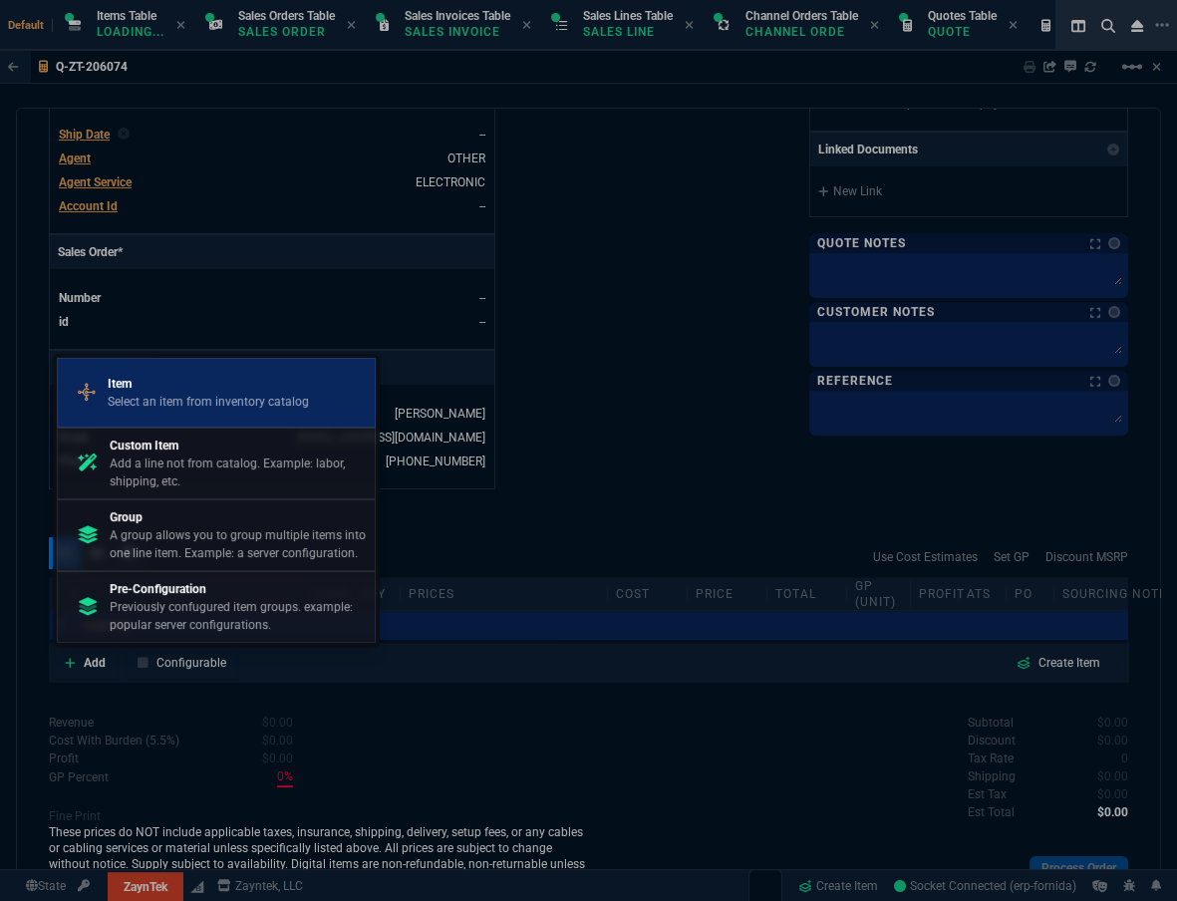
click at [232, 409] on p "Select an item from inventory catalog" at bounding box center [208, 402] width 201 height 18
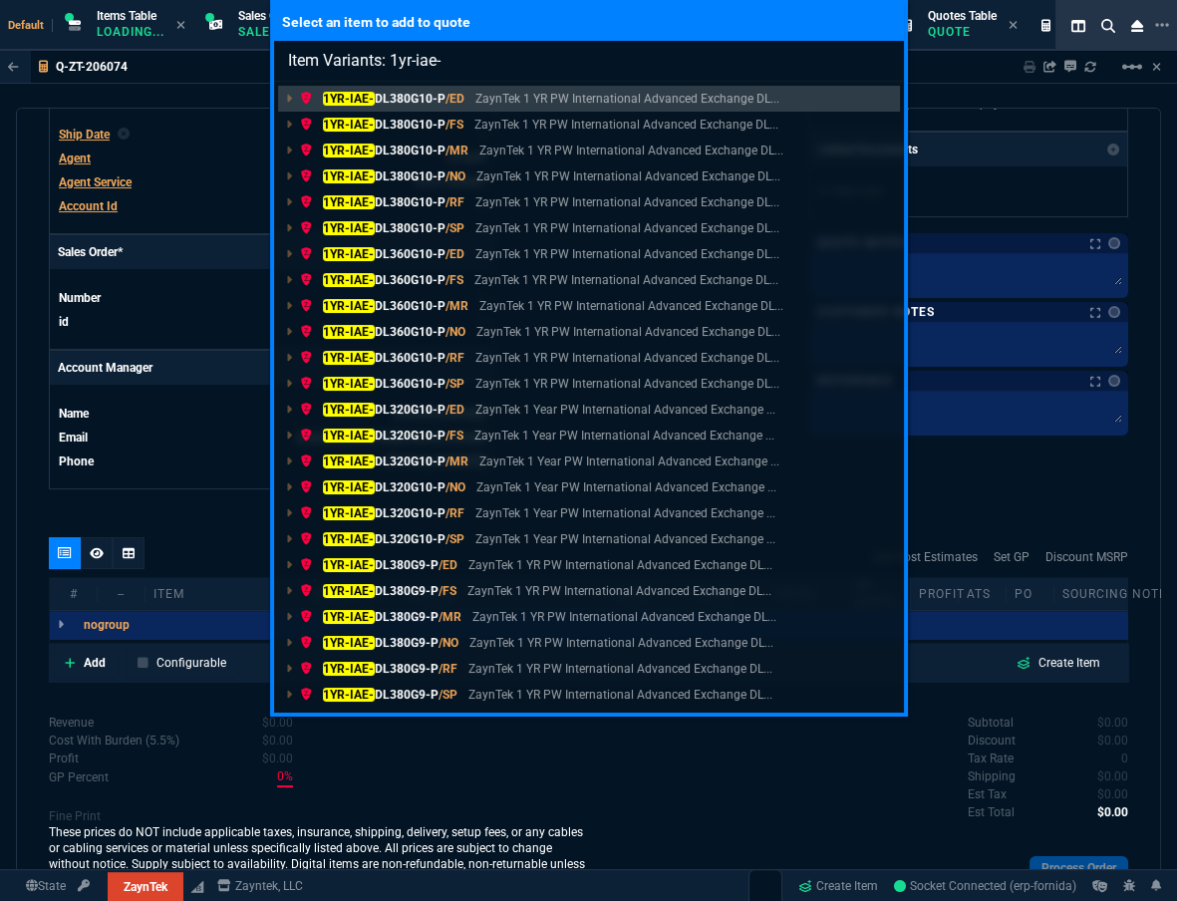
click at [457, 62] on input "Item Variants: 1yr-iae-" at bounding box center [589, 61] width 630 height 40
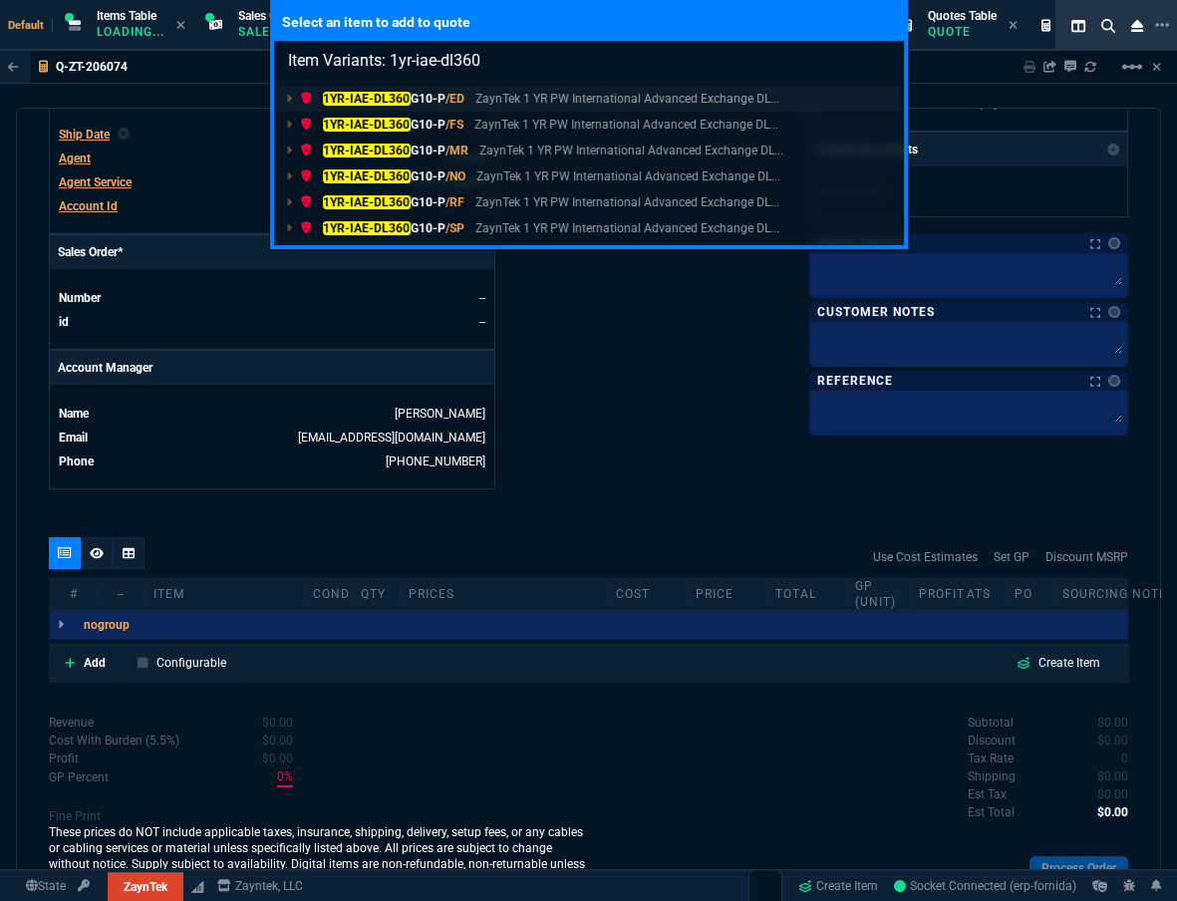
type input "Item Variants: 1yr-iae-dl360"
click at [383, 92] on mark "1YR-IAE-DL360" at bounding box center [367, 99] width 88 height 14
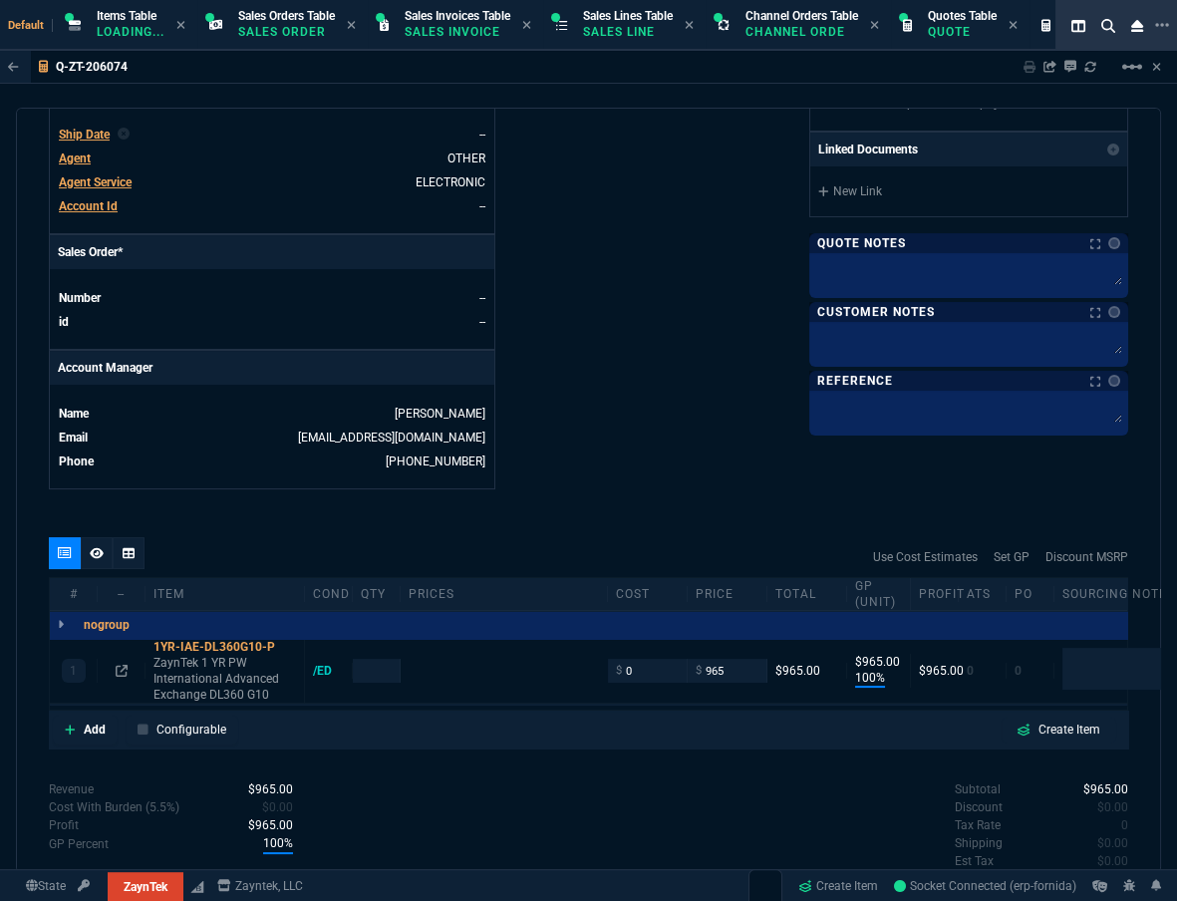
type input "100"
type input "965"
type input "100"
type input "965"
click at [317, 298] on td "--" at bounding box center [298, 298] width 378 height 20
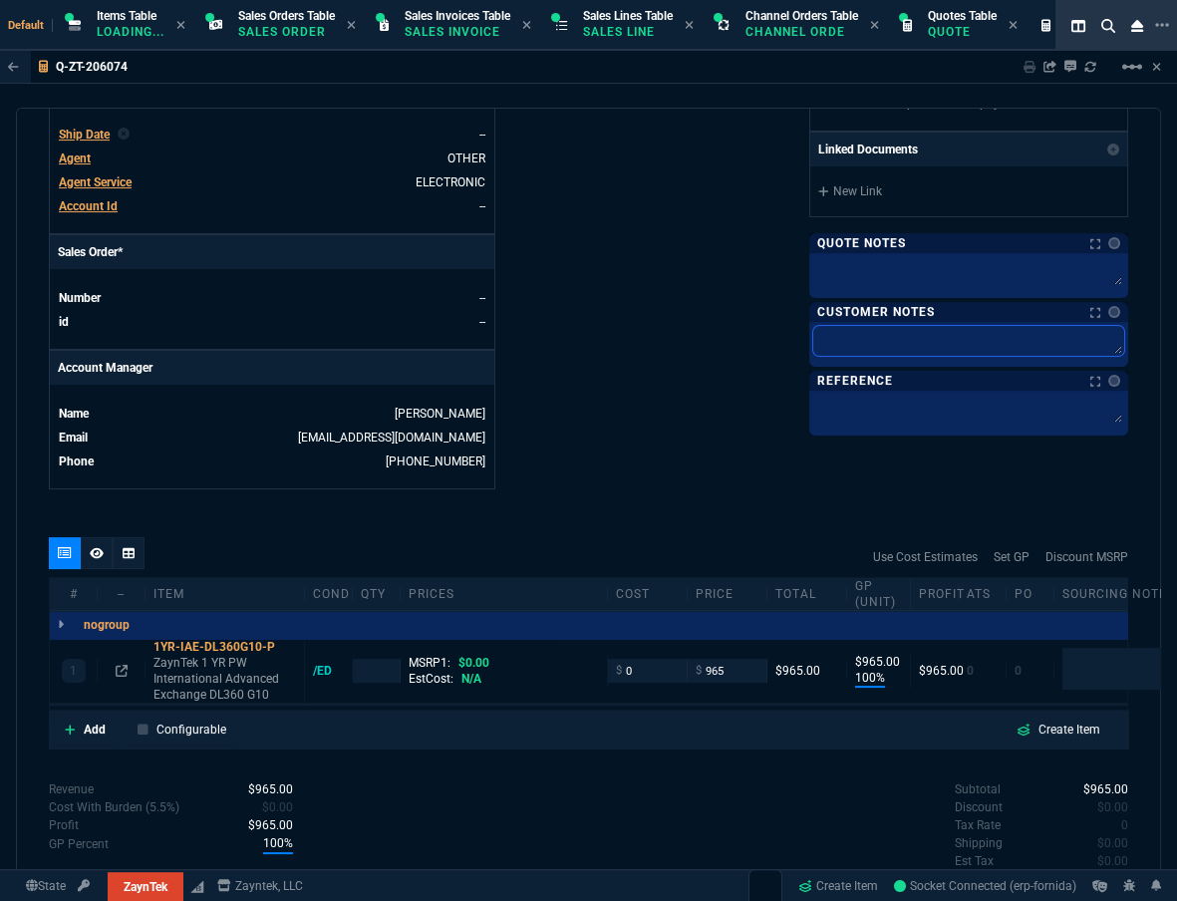
click at [878, 330] on textarea at bounding box center [968, 341] width 311 height 30
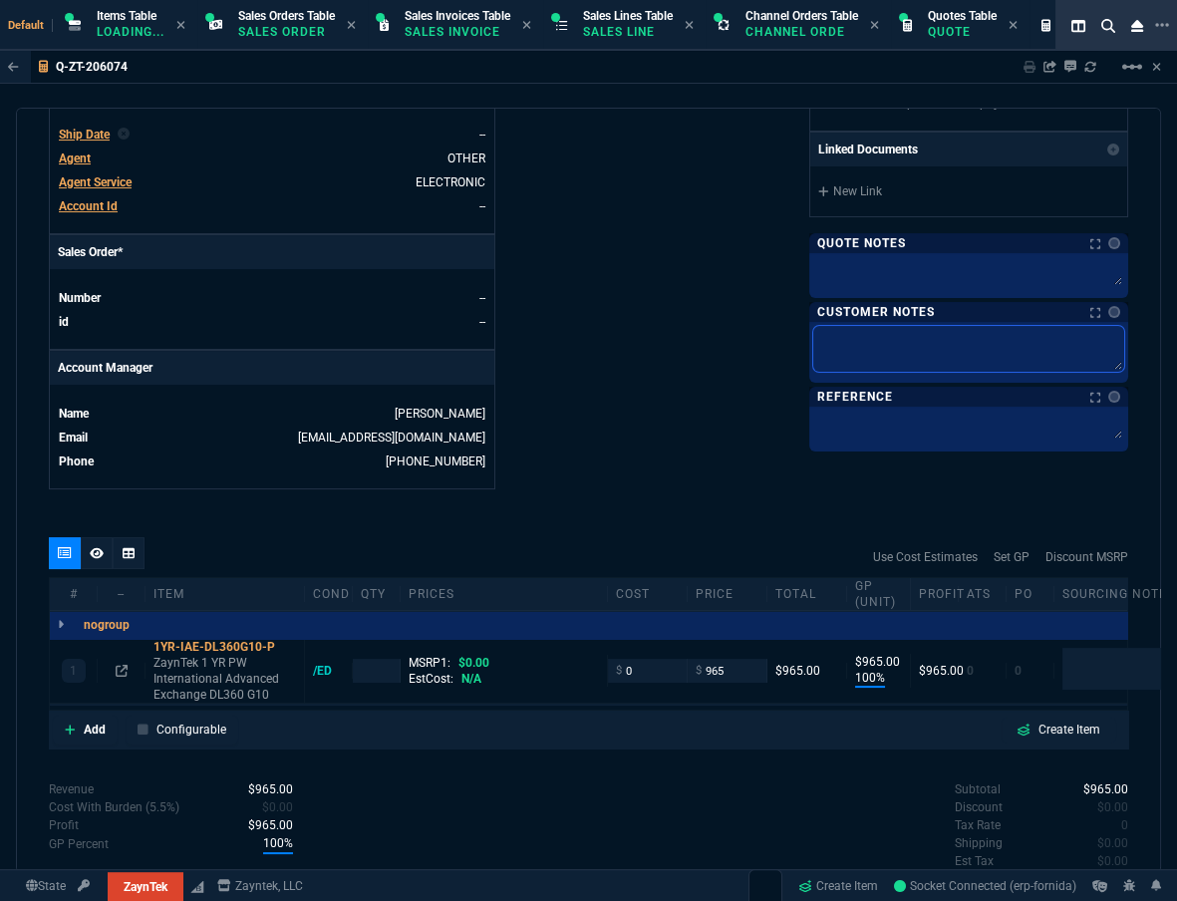
paste textarea "Product: HPE DL360 Gen10 Serial number: MXQ01902W7 Product #: P19776-B21 Qty: 1…"
type textarea "Product: HPE DL360 Gen10 Serial number: MXQ01902W7 Product #: P19776-B21 Qty: 1…"
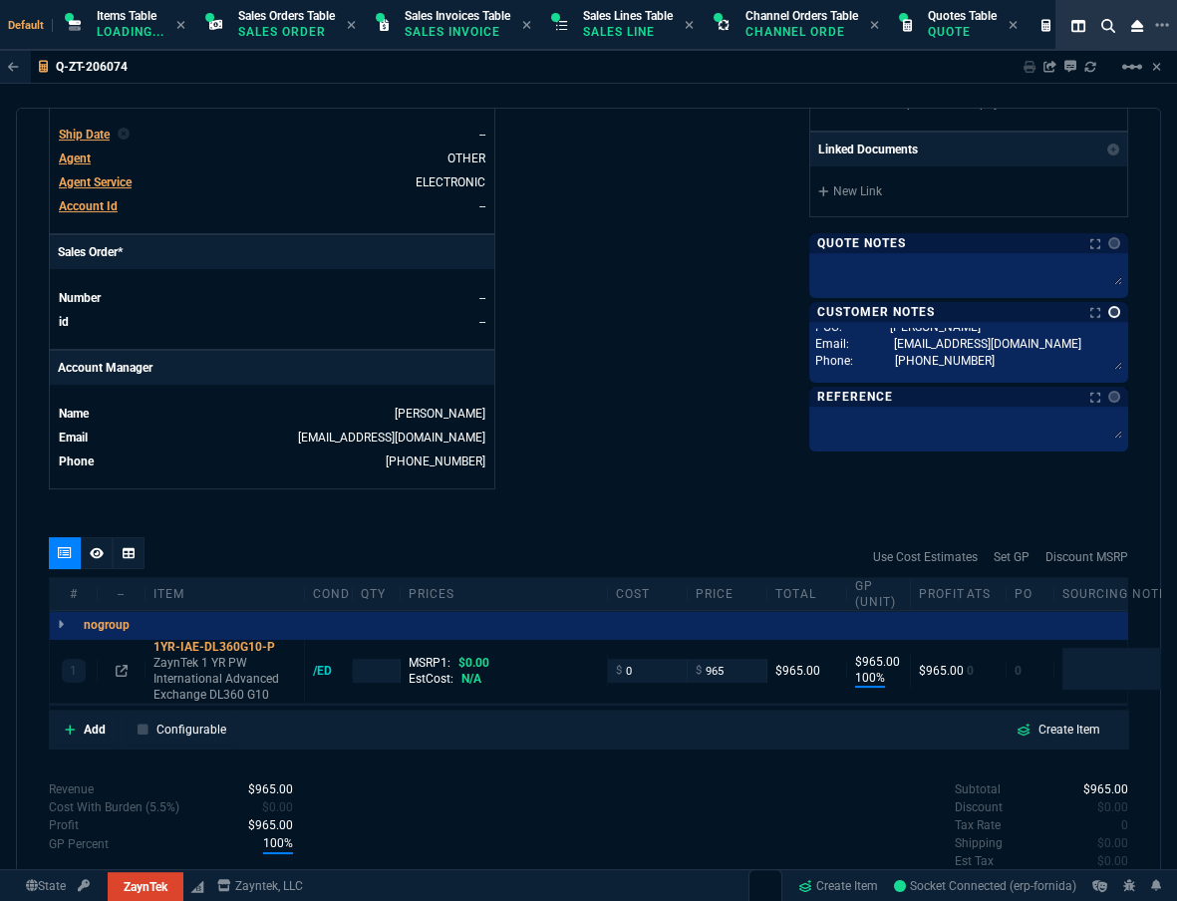
click at [878, 313] on link at bounding box center [1114, 312] width 12 height 12
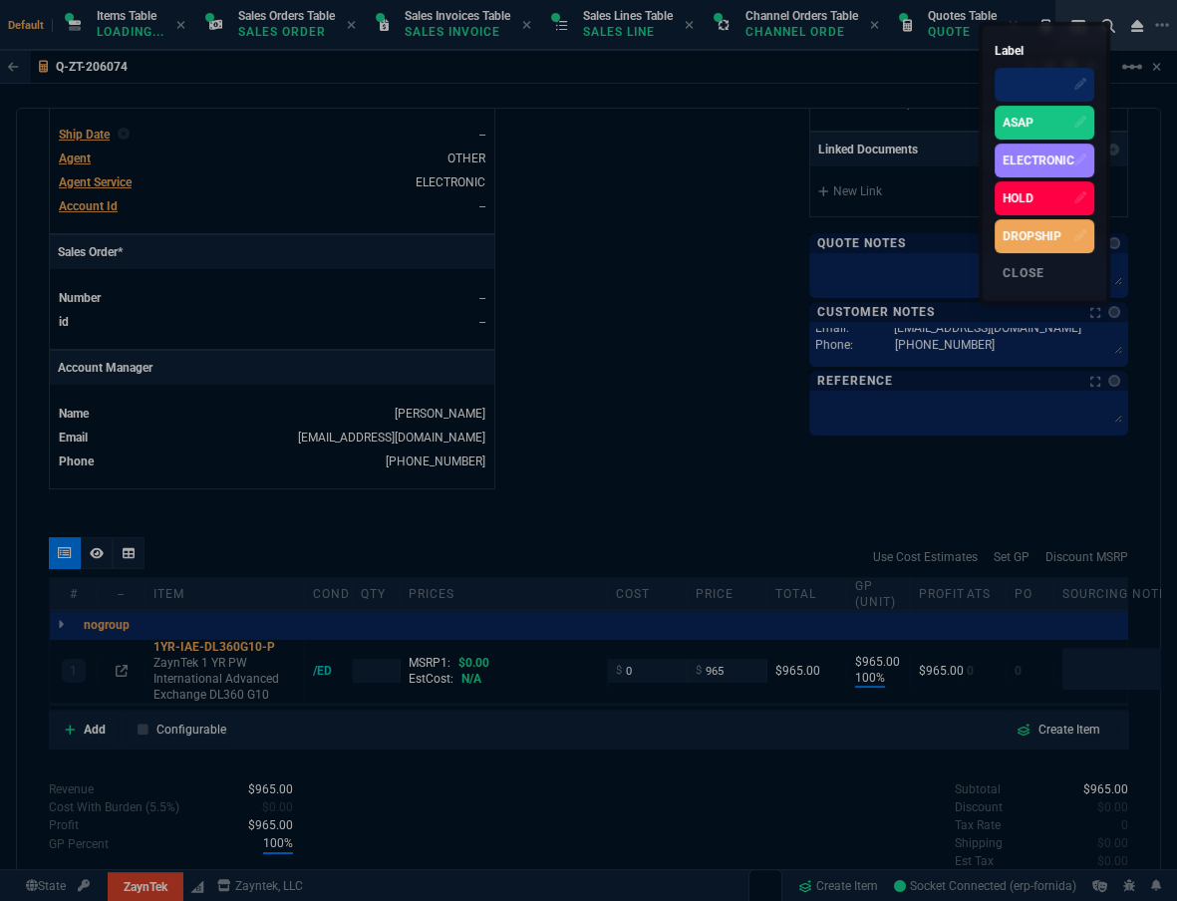
click at [878, 136] on div "ASAP" at bounding box center [1045, 123] width 100 height 34
click at [707, 259] on div at bounding box center [588, 450] width 1177 height 901
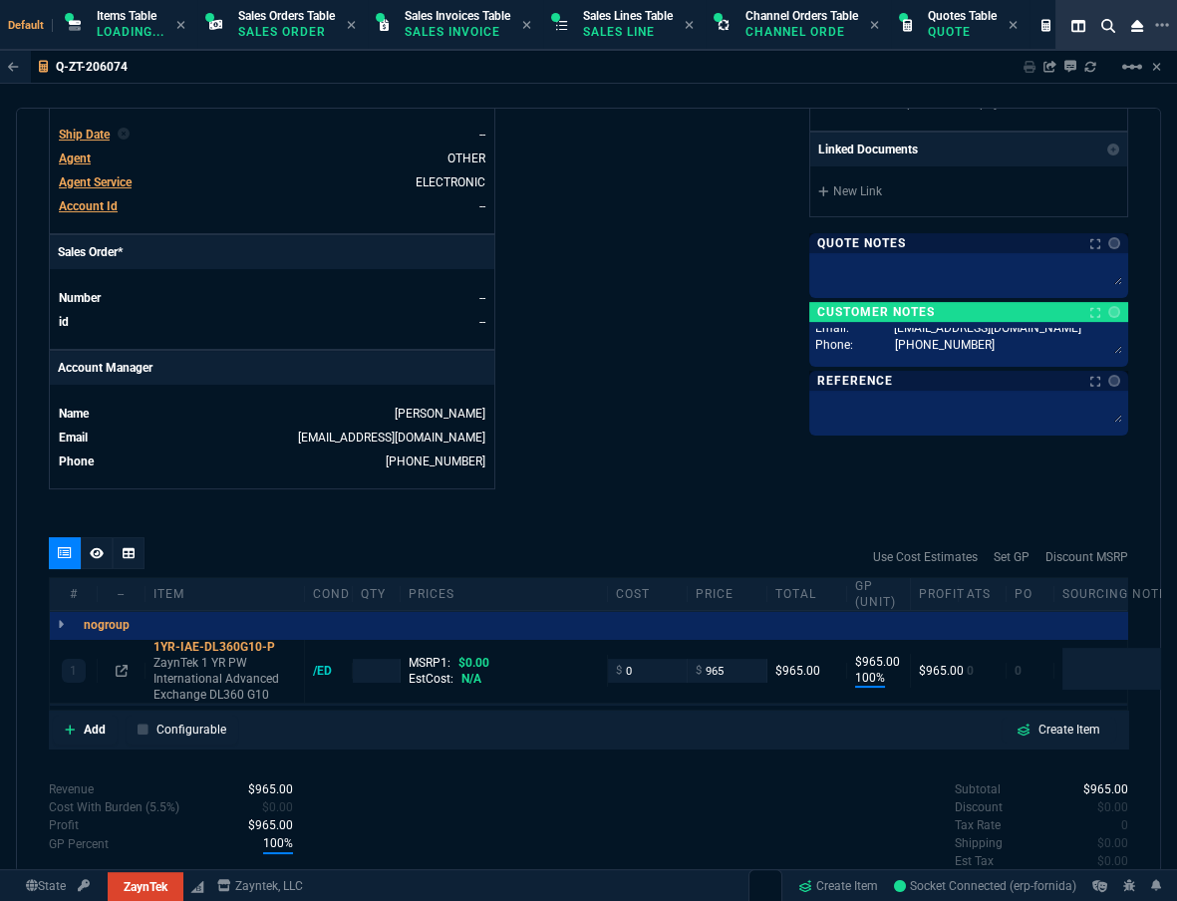
scroll to position [873, 0]
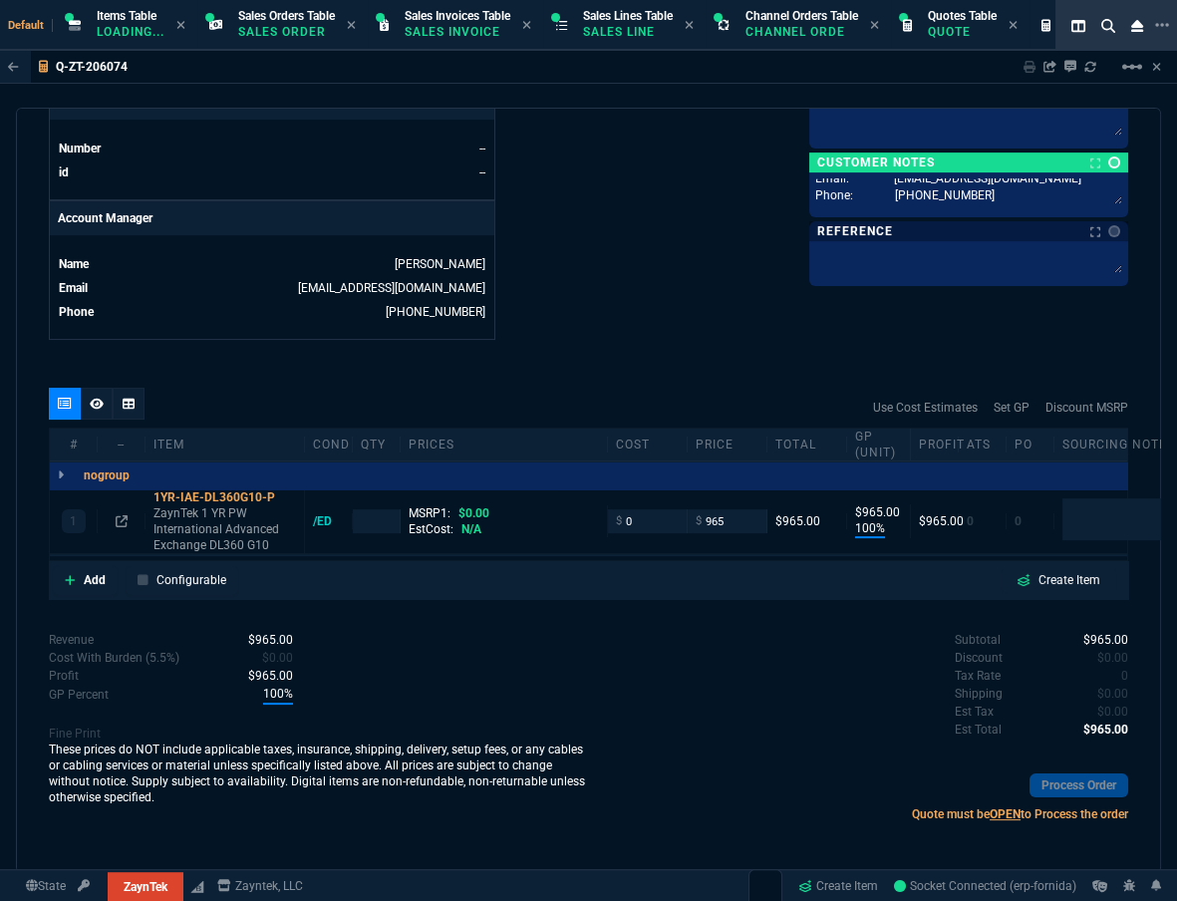
click at [878, 163] on link at bounding box center [1114, 162] width 12 height 12
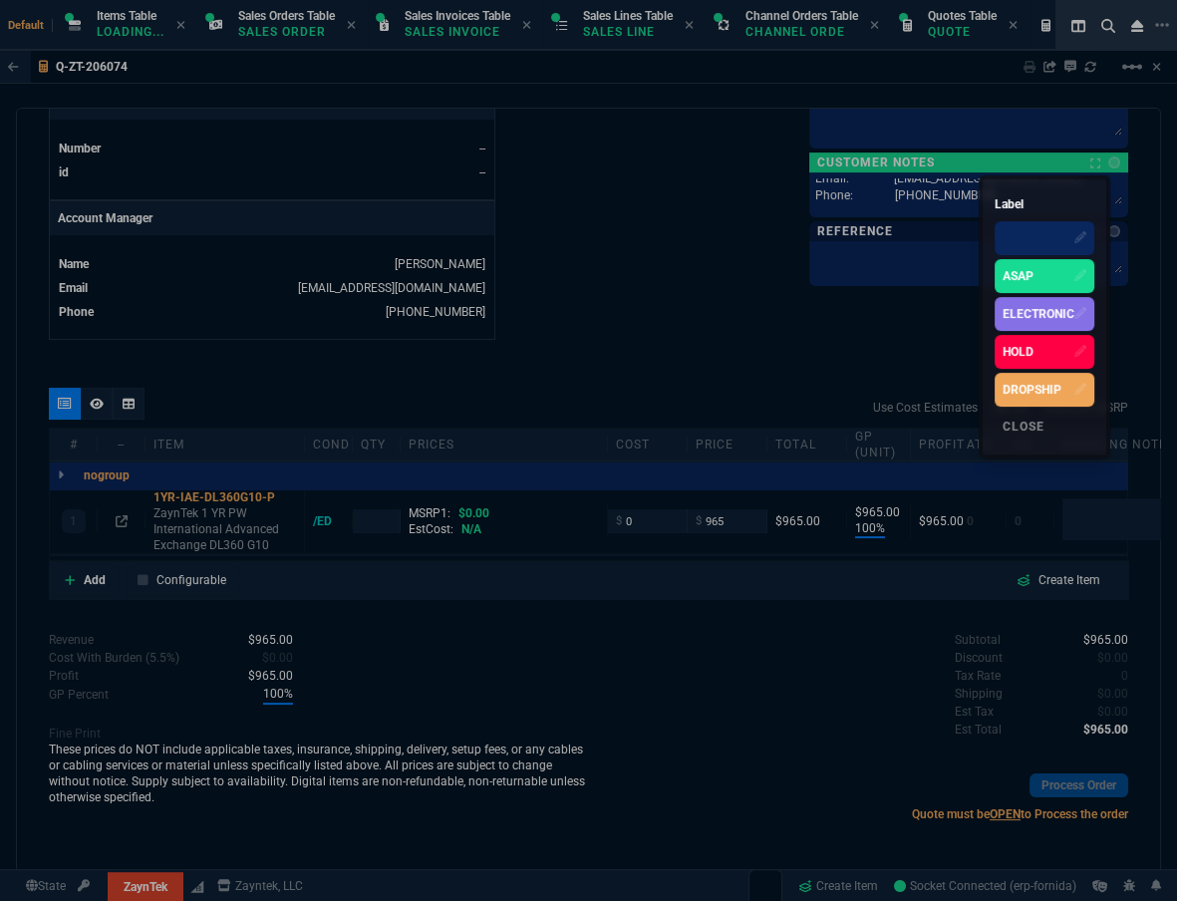
click at [878, 317] on div "ELECTRONIC" at bounding box center [1039, 314] width 72 height 18
click at [559, 326] on div at bounding box center [588, 450] width 1177 height 901
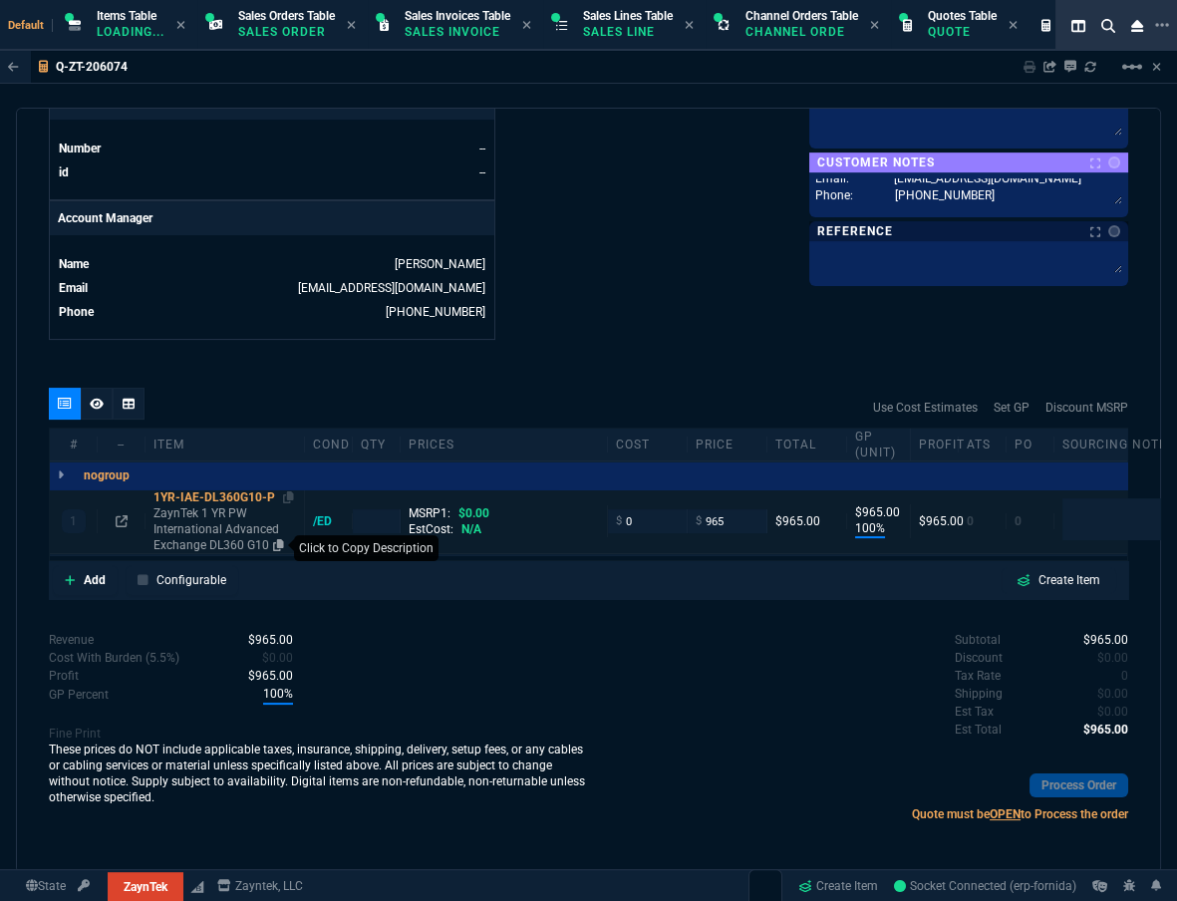
click at [275, 540] on icon at bounding box center [278, 545] width 11 height 12
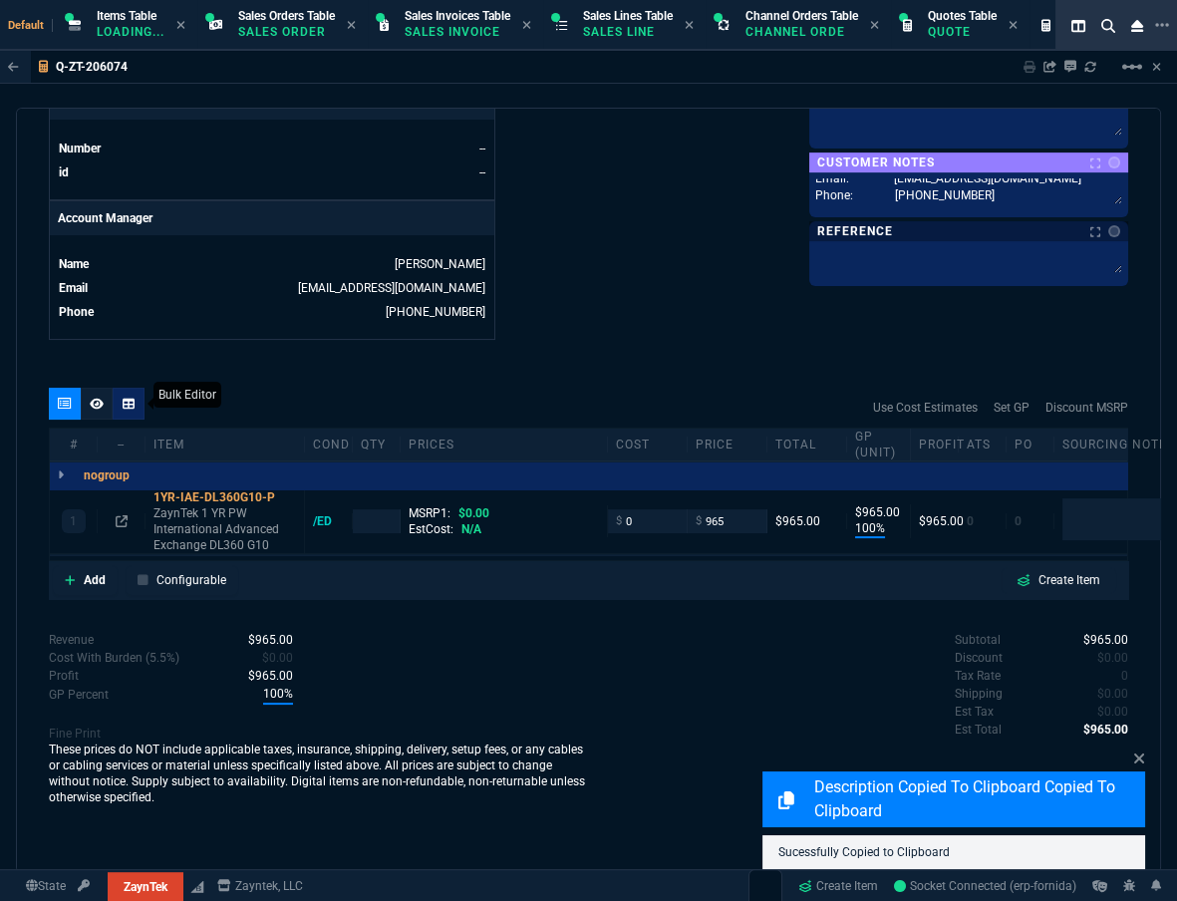
click at [115, 395] on div at bounding box center [129, 404] width 32 height 32
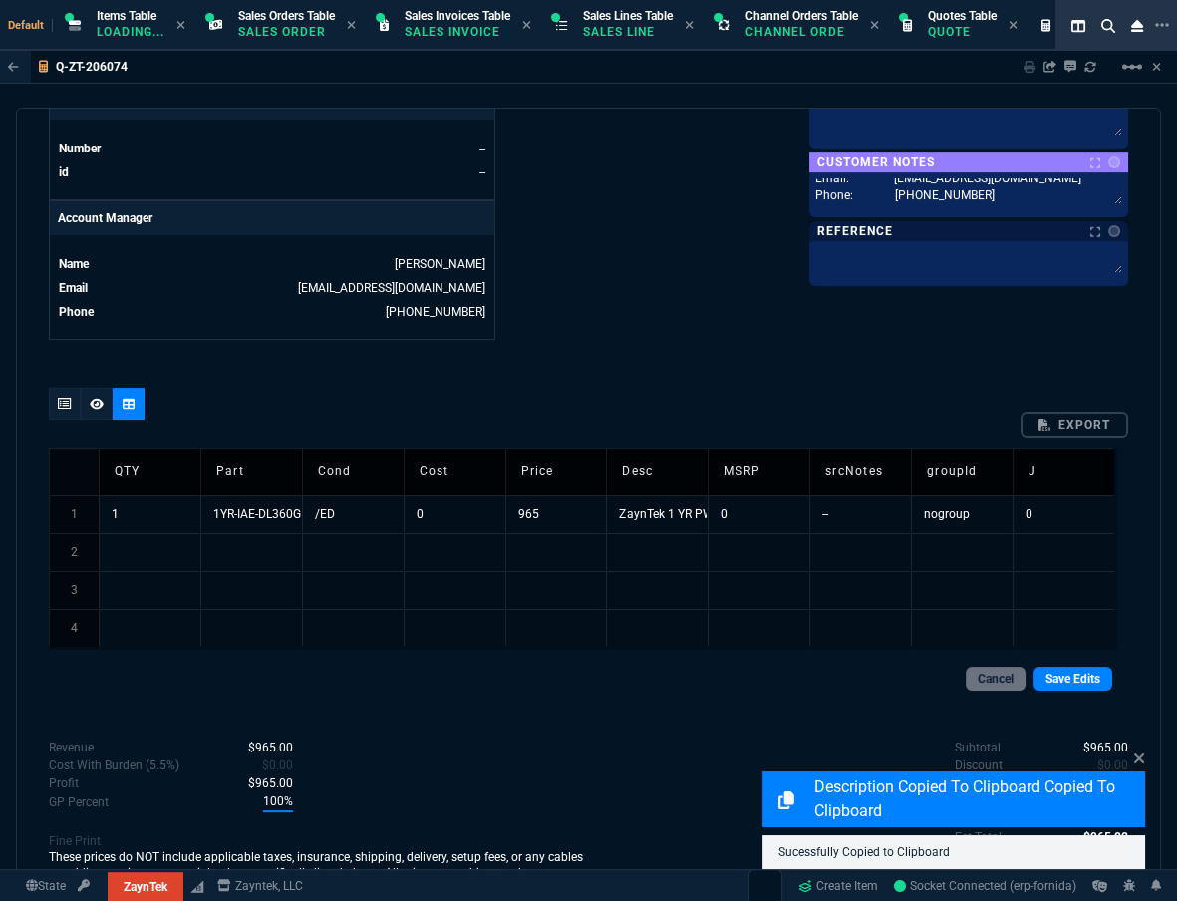
click at [246, 518] on td "1YR-IAE-DL360G10-P" at bounding box center [251, 514] width 102 height 38
click at [256, 507] on td "1YR-IAE-DL360G10-P" at bounding box center [251, 514] width 102 height 38
click at [219, 514] on td "1YR-IAE-DL360G10-P" at bounding box center [251, 514] width 102 height 38
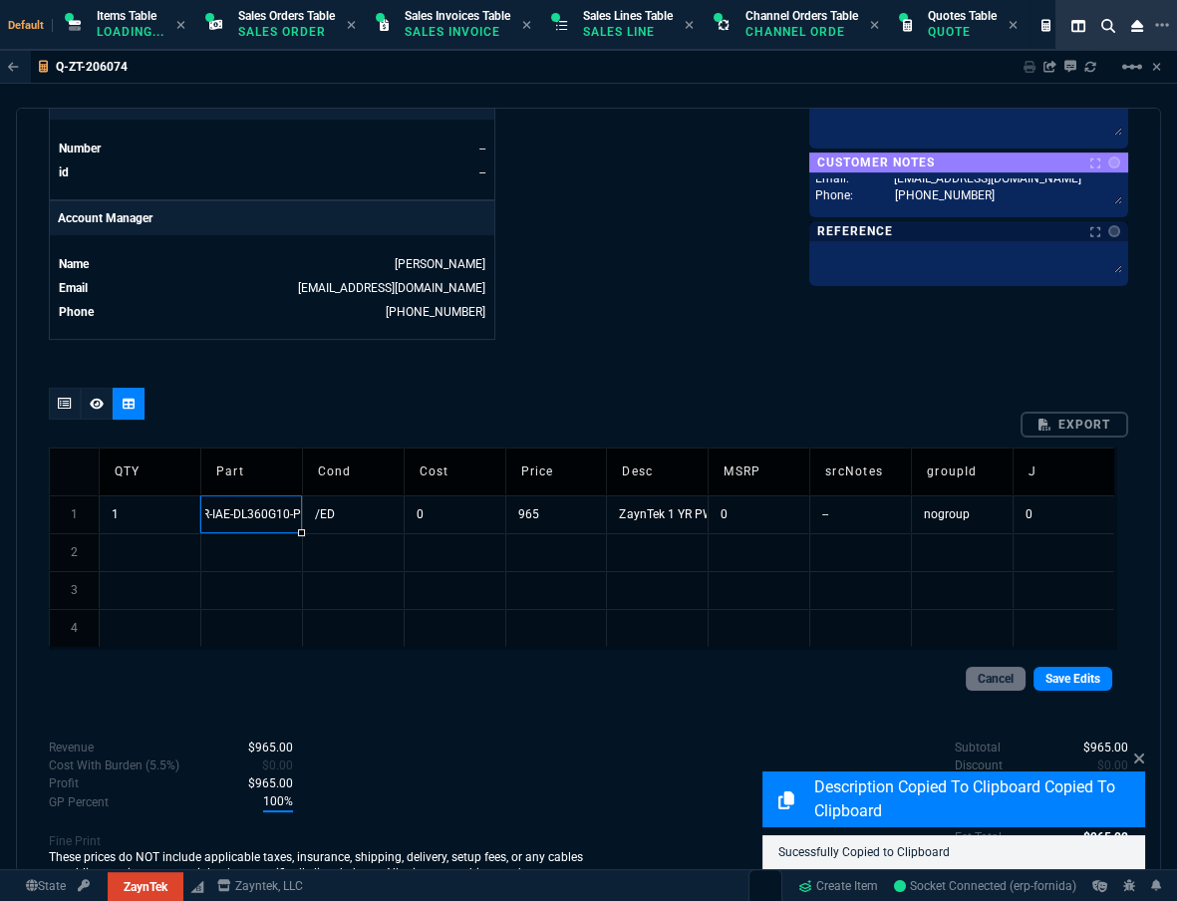
click at [209, 517] on input "1YR-IAE-DL360G10-P" at bounding box center [252, 514] width 102 height 36
type input "5MOS-IAE-DL360G10-P"
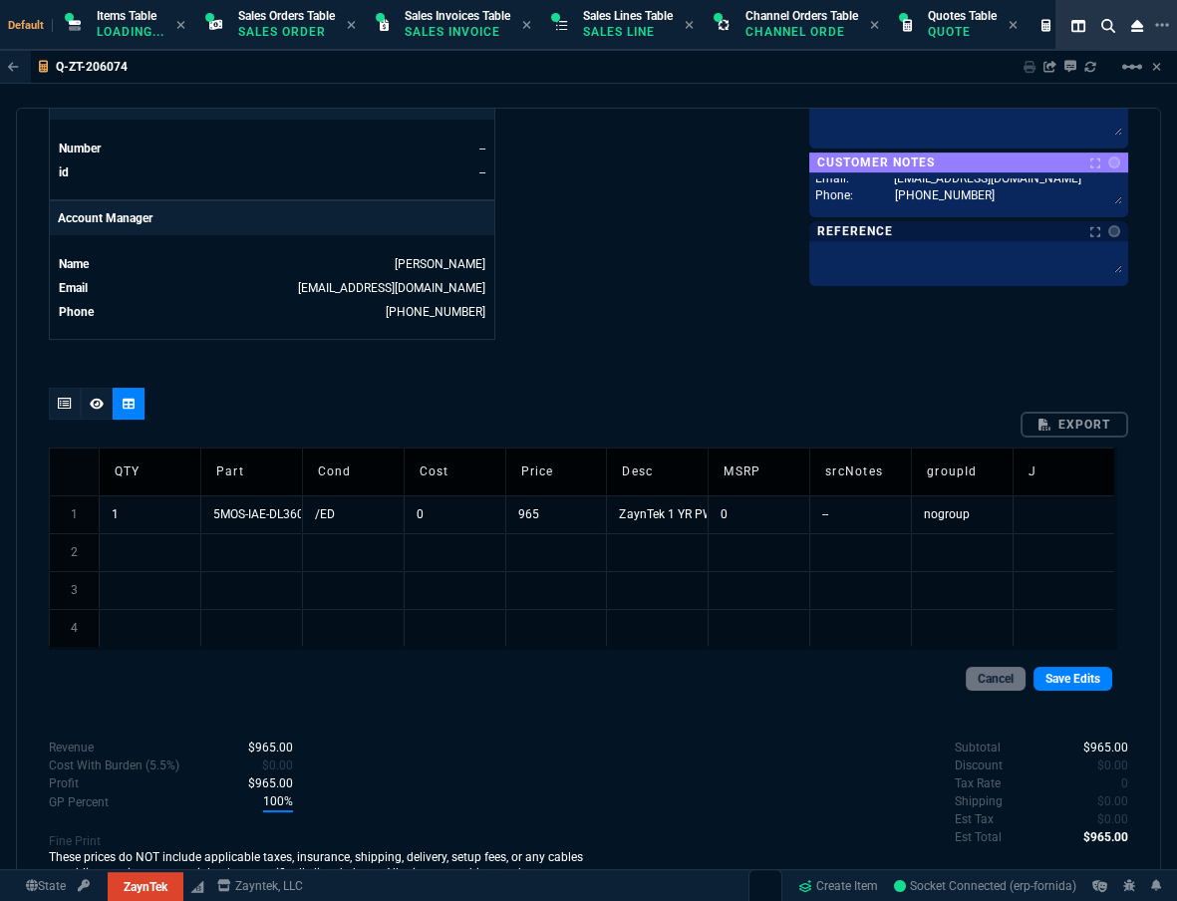
click at [668, 513] on td "ZaynTek 1 YR PW International Advanced Exchange DL360 G10" at bounding box center [657, 514] width 102 height 38
click at [668, 512] on td "ZaynTek 1 YR PW International Advanced Exchange DL360 G10" at bounding box center [657, 514] width 102 height 38
type input "ZaynTek 5 Months PW International Advanced Exchange DL360 G10"
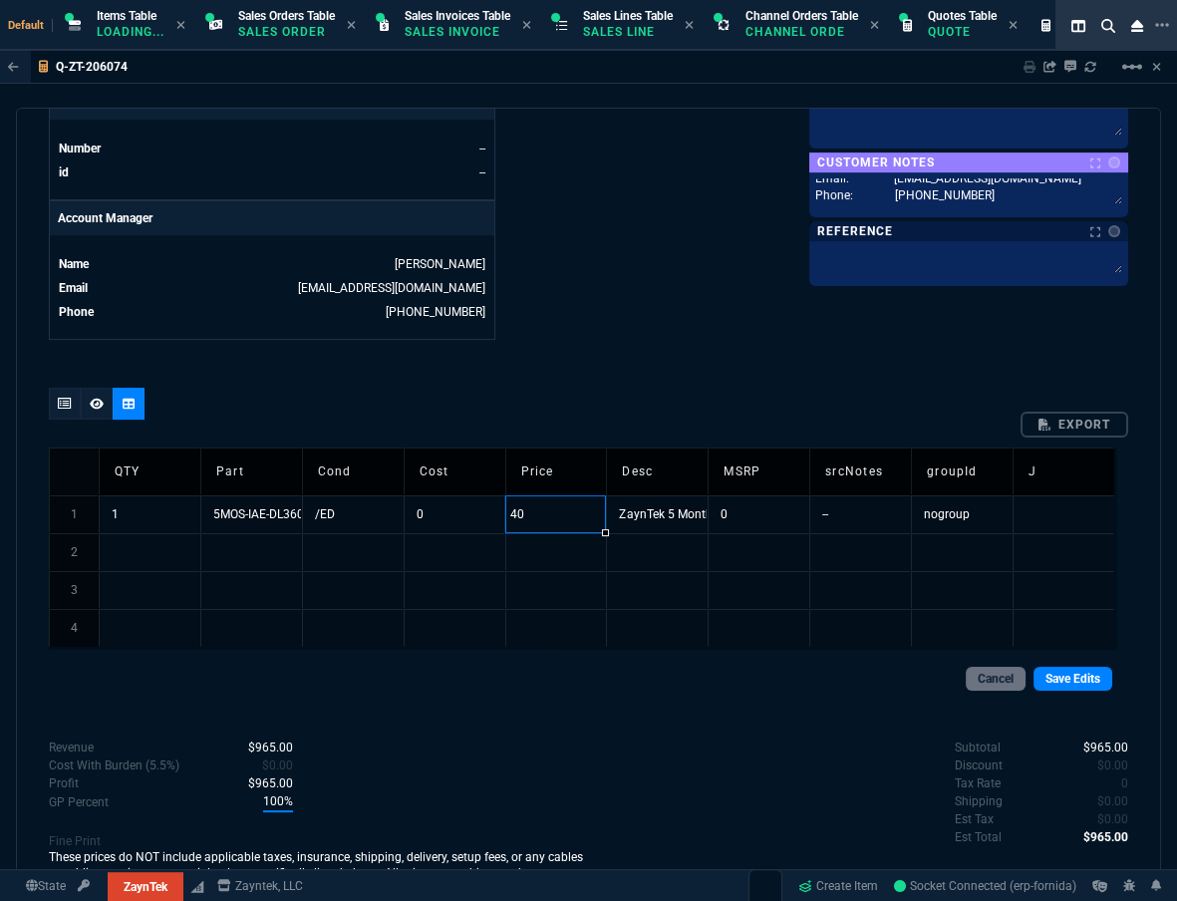
type input "405"
click at [878, 556] on link "Save Edits" at bounding box center [1073, 679] width 79 height 24
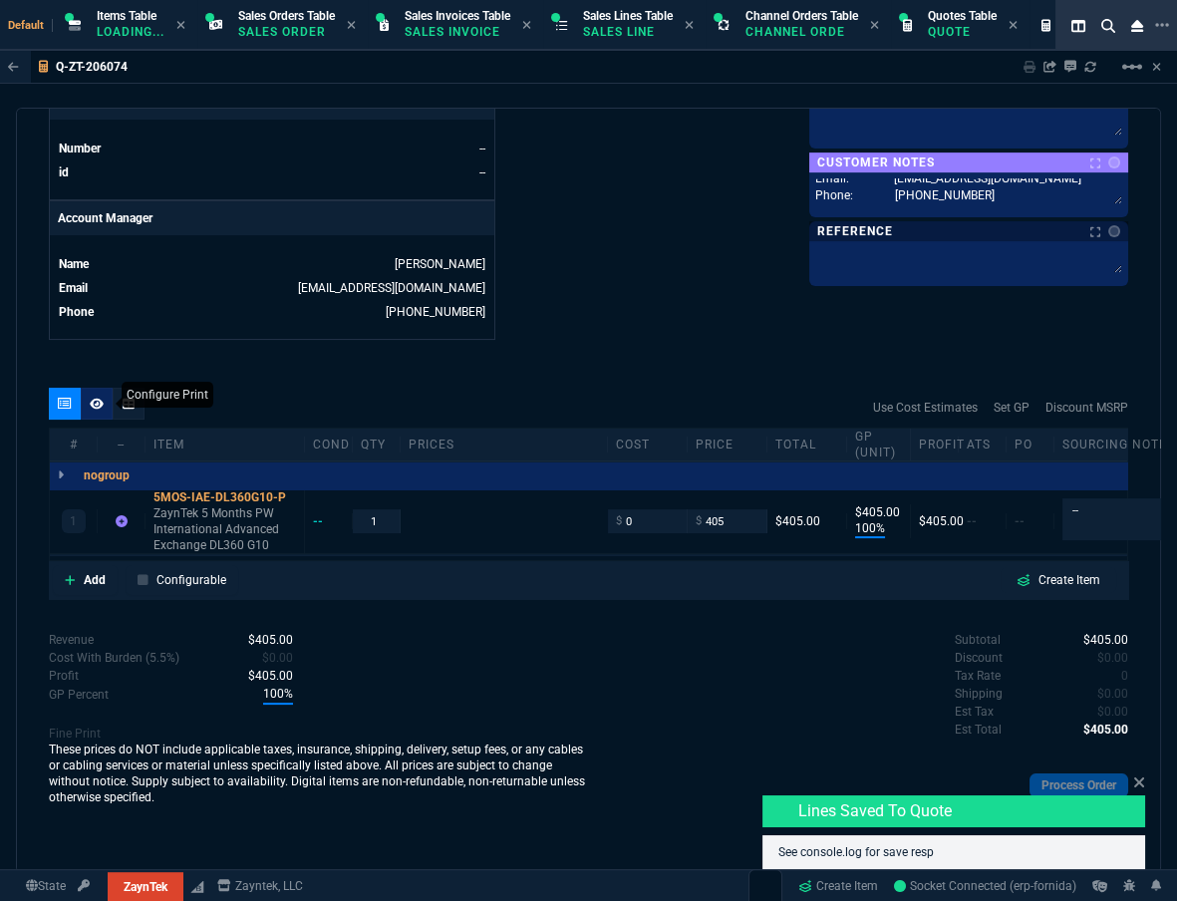
type input "100"
type input "405"
click at [91, 404] on icon at bounding box center [97, 403] width 14 height 11
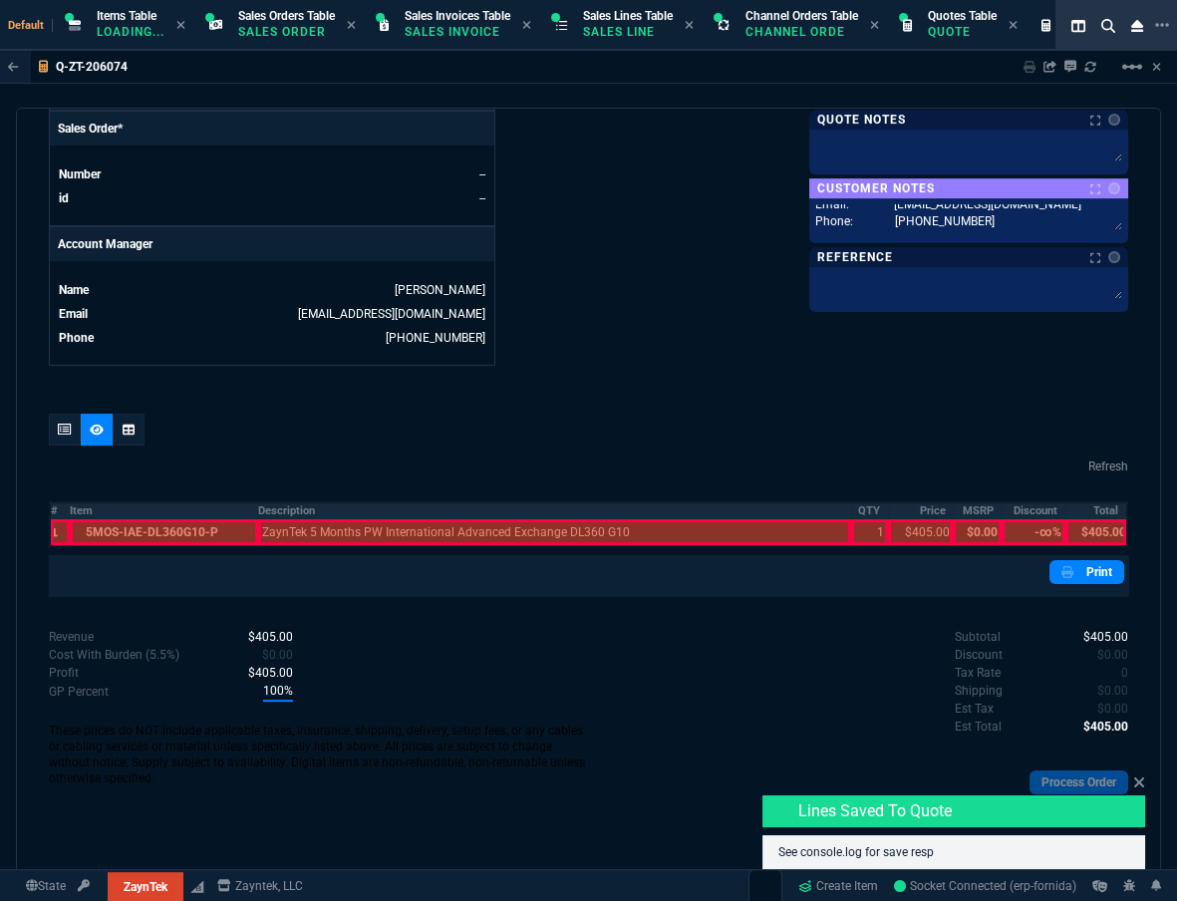
scroll to position [845, 0]
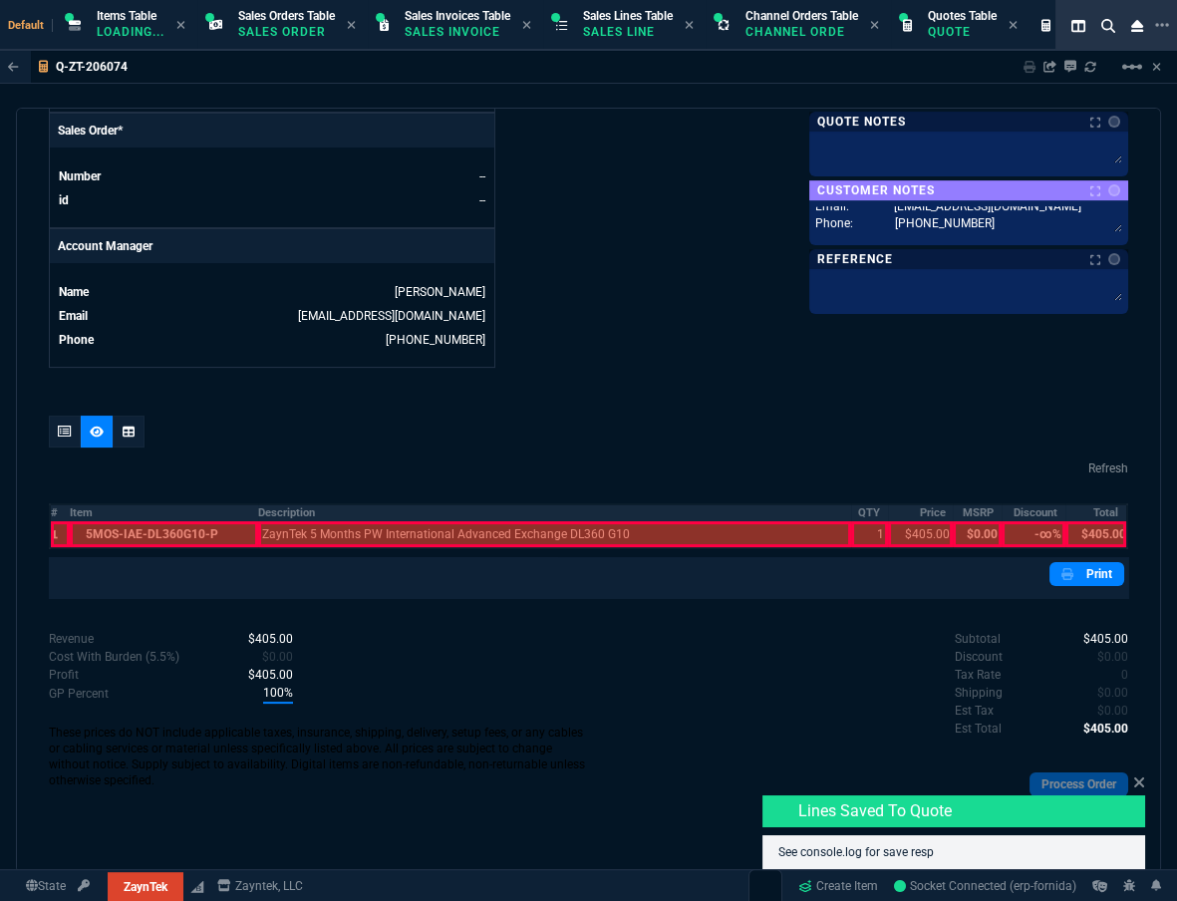
click at [56, 510] on th "#" at bounding box center [60, 512] width 20 height 17
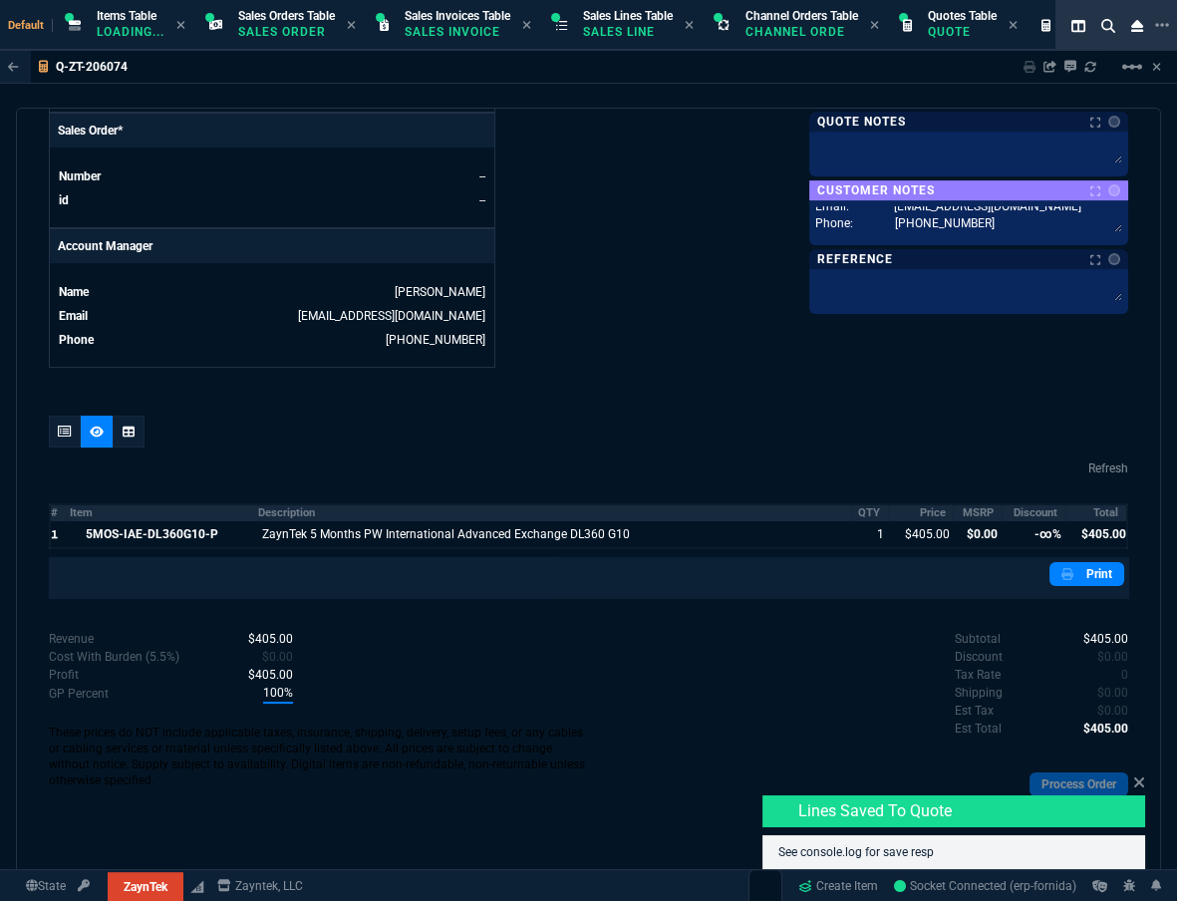
click at [878, 510] on th "MSRP" at bounding box center [977, 512] width 48 height 17
click at [878, 511] on th "Discount" at bounding box center [1034, 512] width 64 height 17
click at [747, 405] on div "quote Q-ZT-206074 XENDATA INC draft ZaynTek, LLC [STREET_ADDRESS] Details Numbe…" at bounding box center [588, 490] width 1145 height 765
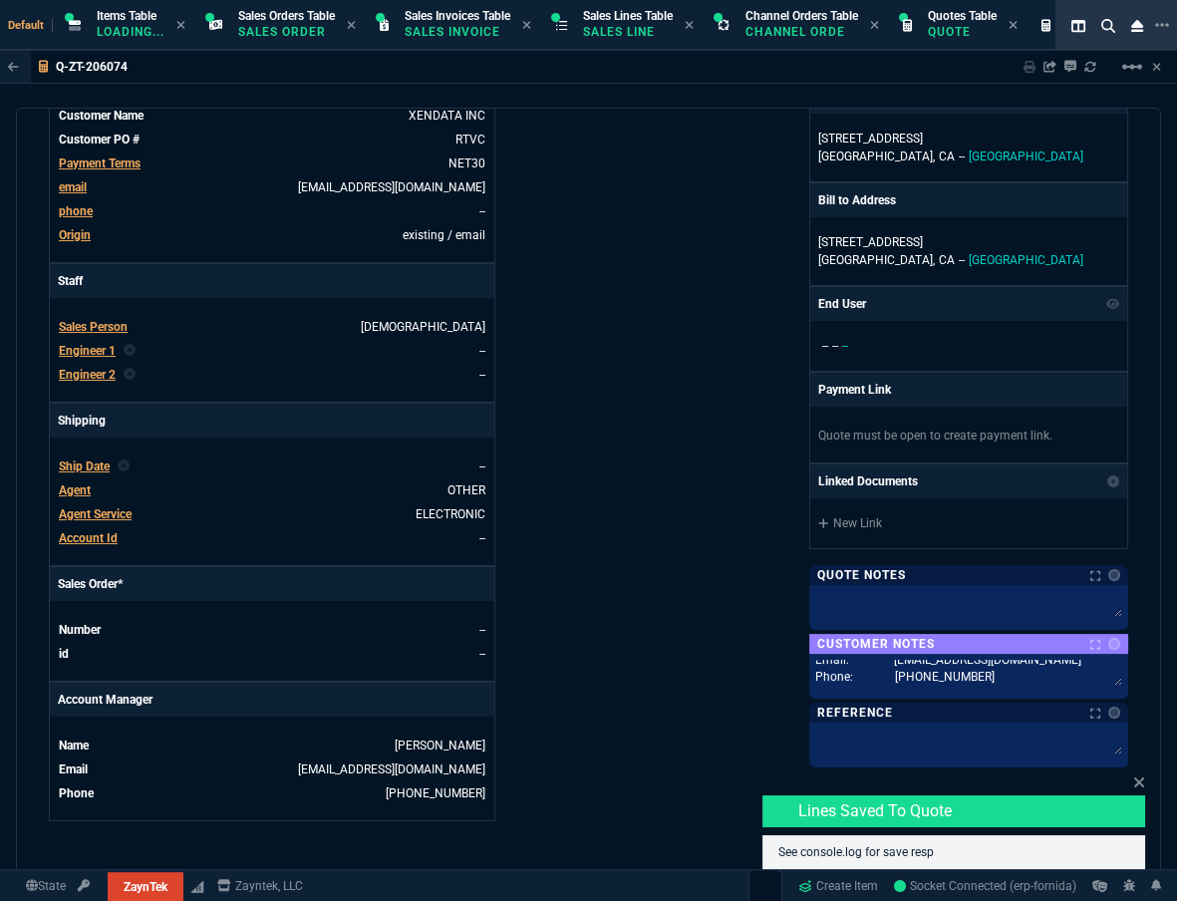
scroll to position [0, 0]
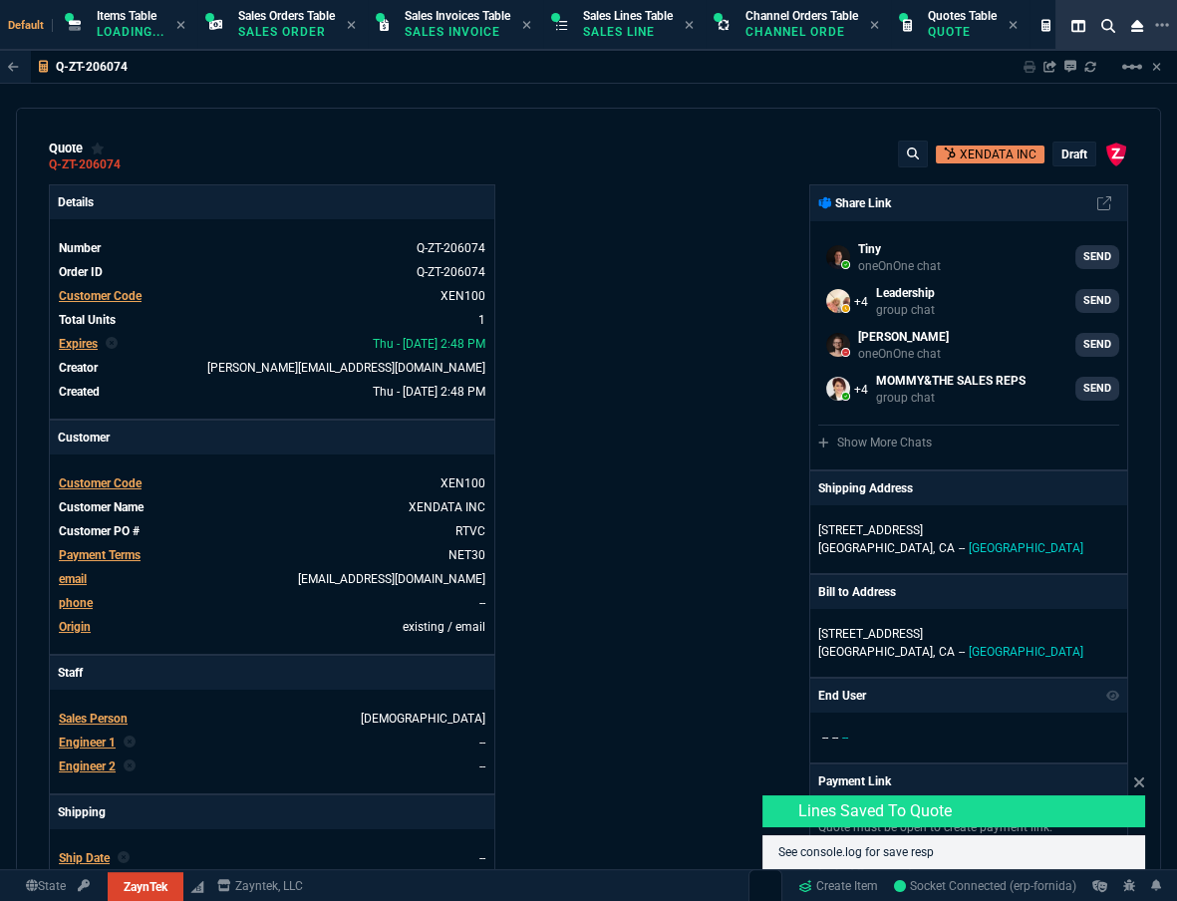
click at [878, 148] on p "draft" at bounding box center [1075, 155] width 26 height 16
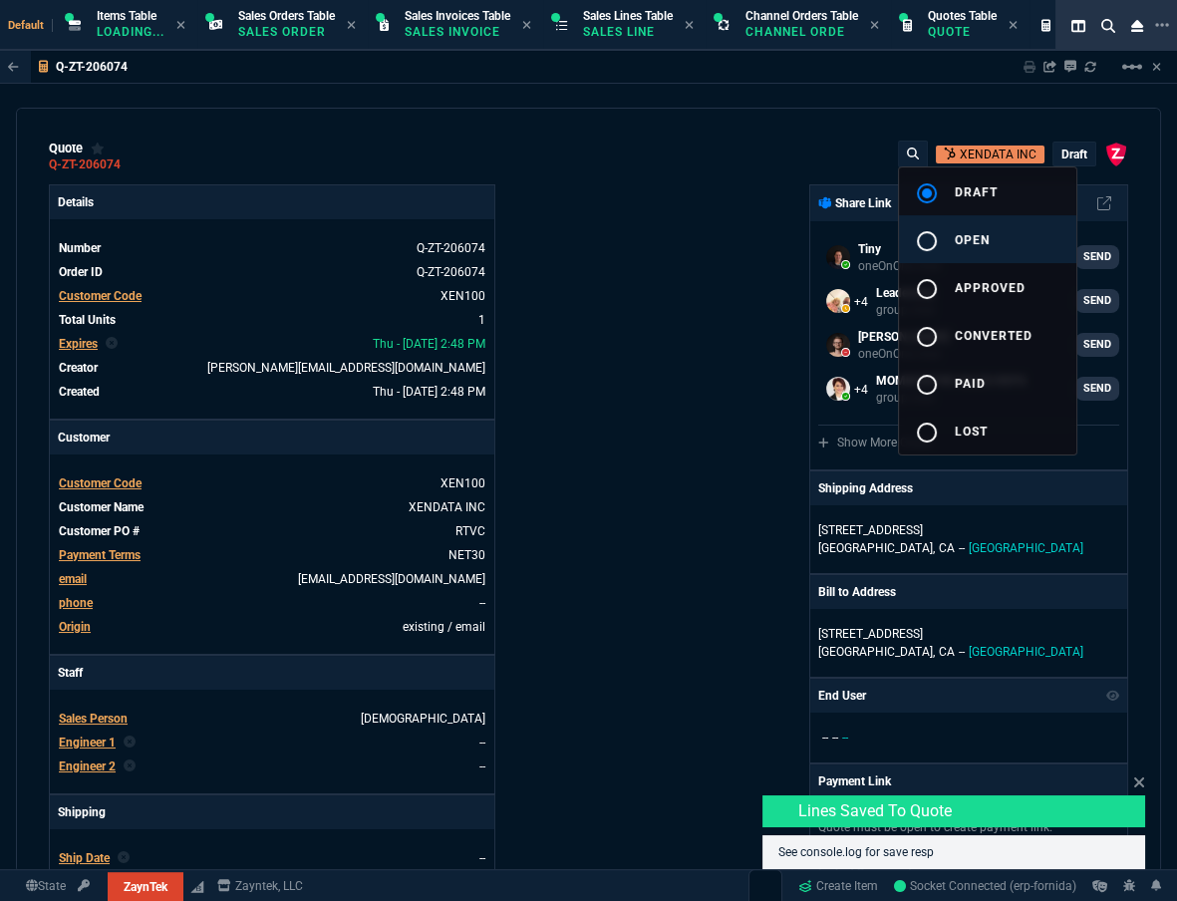
click at [878, 240] on button "radio_button_unchecked open" at bounding box center [987, 239] width 177 height 48
type input "100"
type input "405"
type input "100"
type input "405"
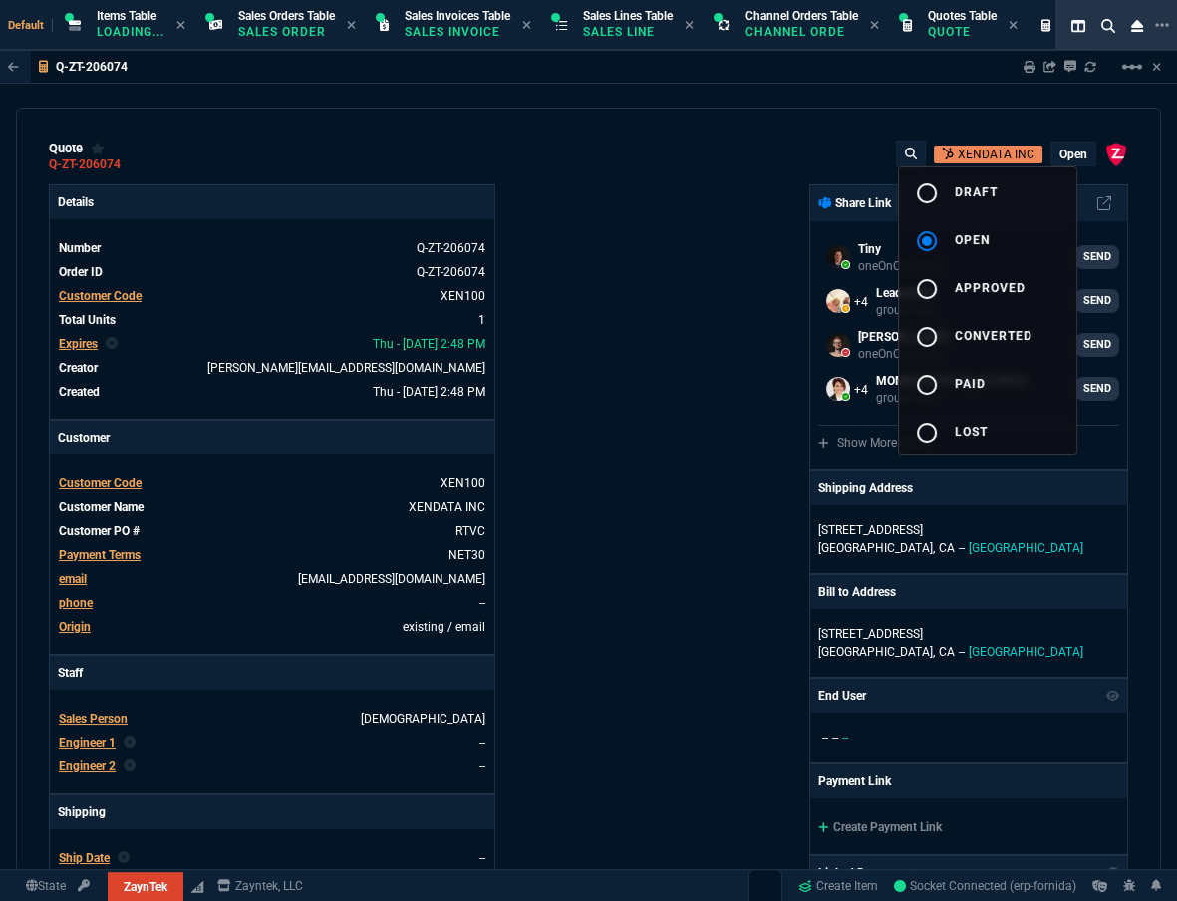
drag, startPoint x: 606, startPoint y: 223, endPoint x: 629, endPoint y: 212, distance: 25.4
click at [606, 223] on div at bounding box center [588, 450] width 1177 height 901
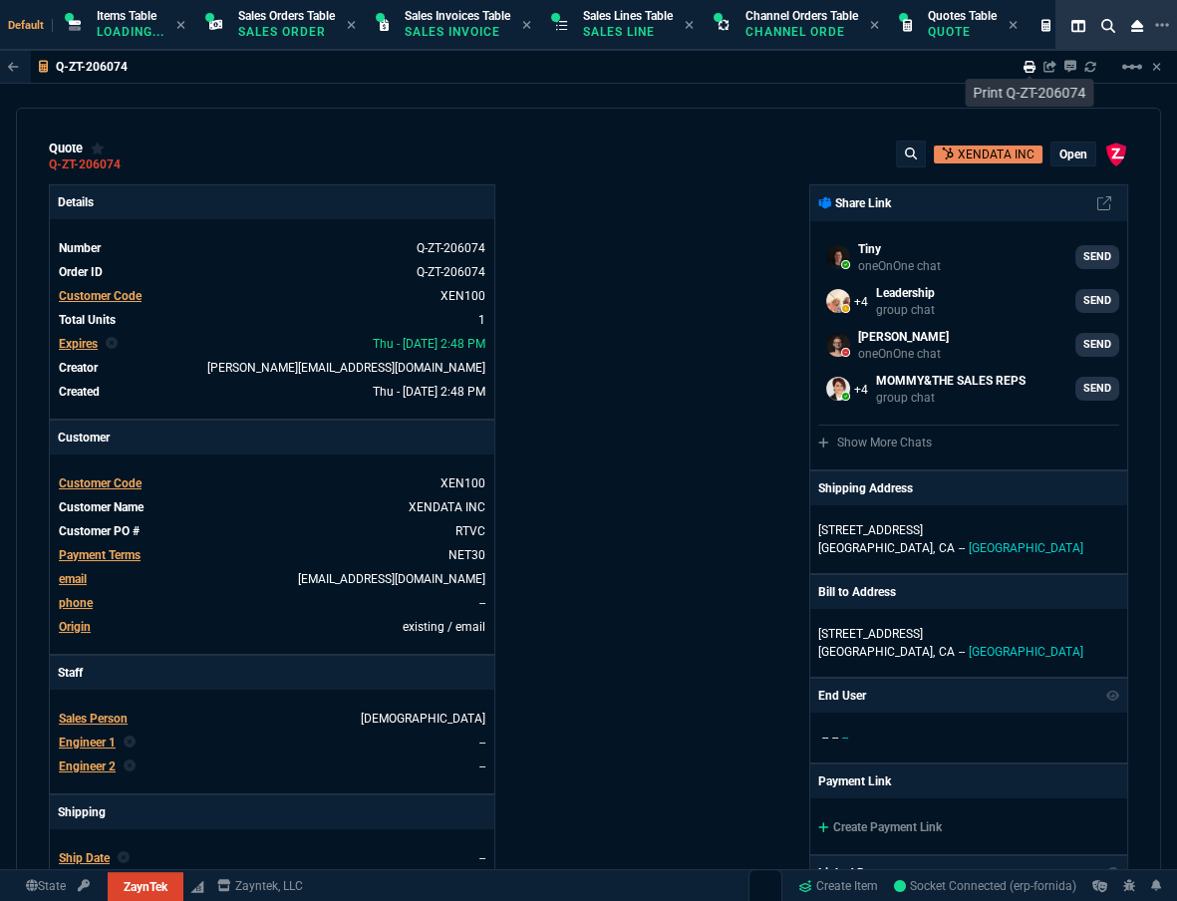
click at [878, 63] on icon at bounding box center [1030, 67] width 12 height 12
type input "100"
type input "405"
